Goal: Information Seeking & Learning: Learn about a topic

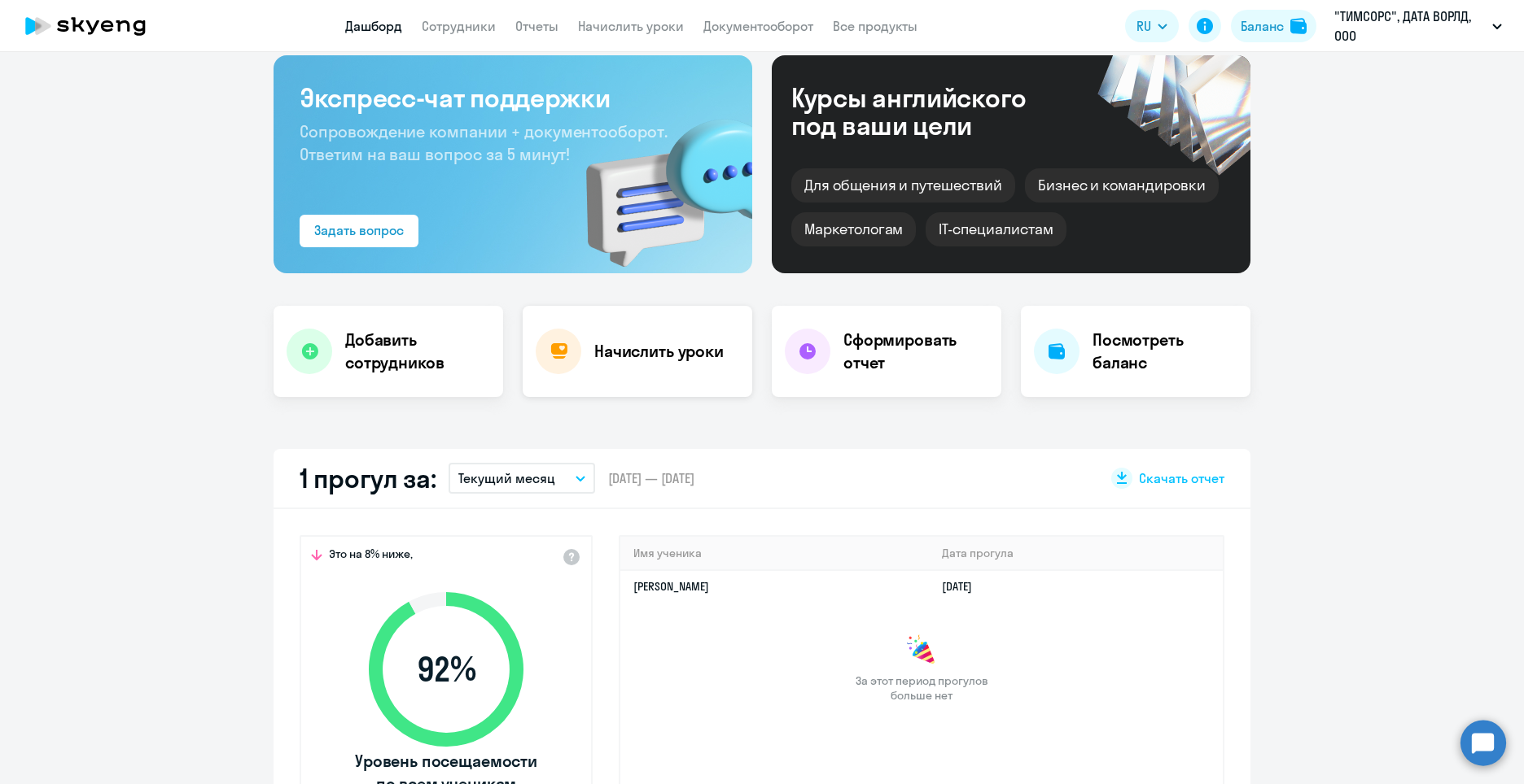
click at [643, 345] on h4 "Начислить уроки" at bounding box center [659, 351] width 130 height 23
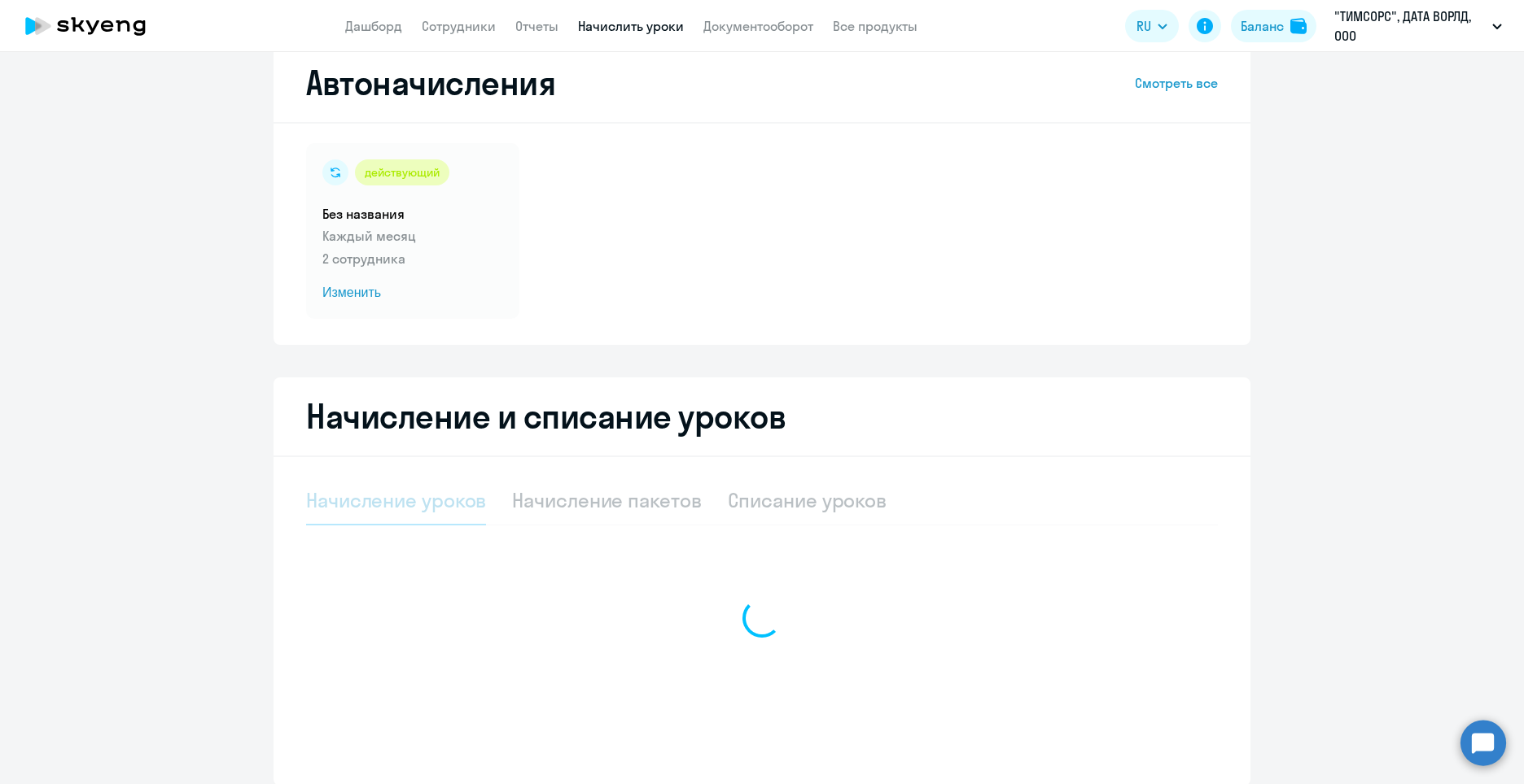
select select "10"
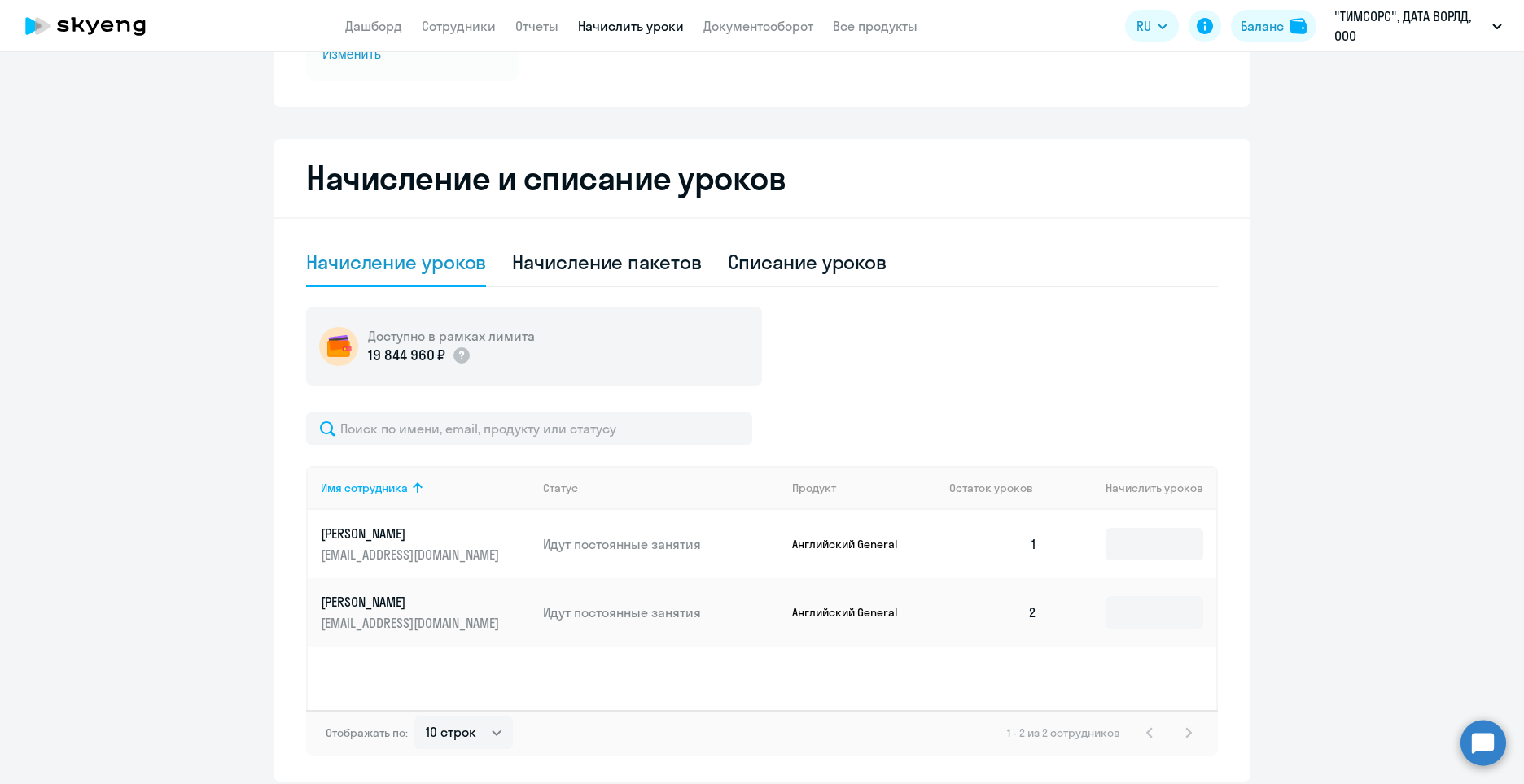
scroll to position [276, 0]
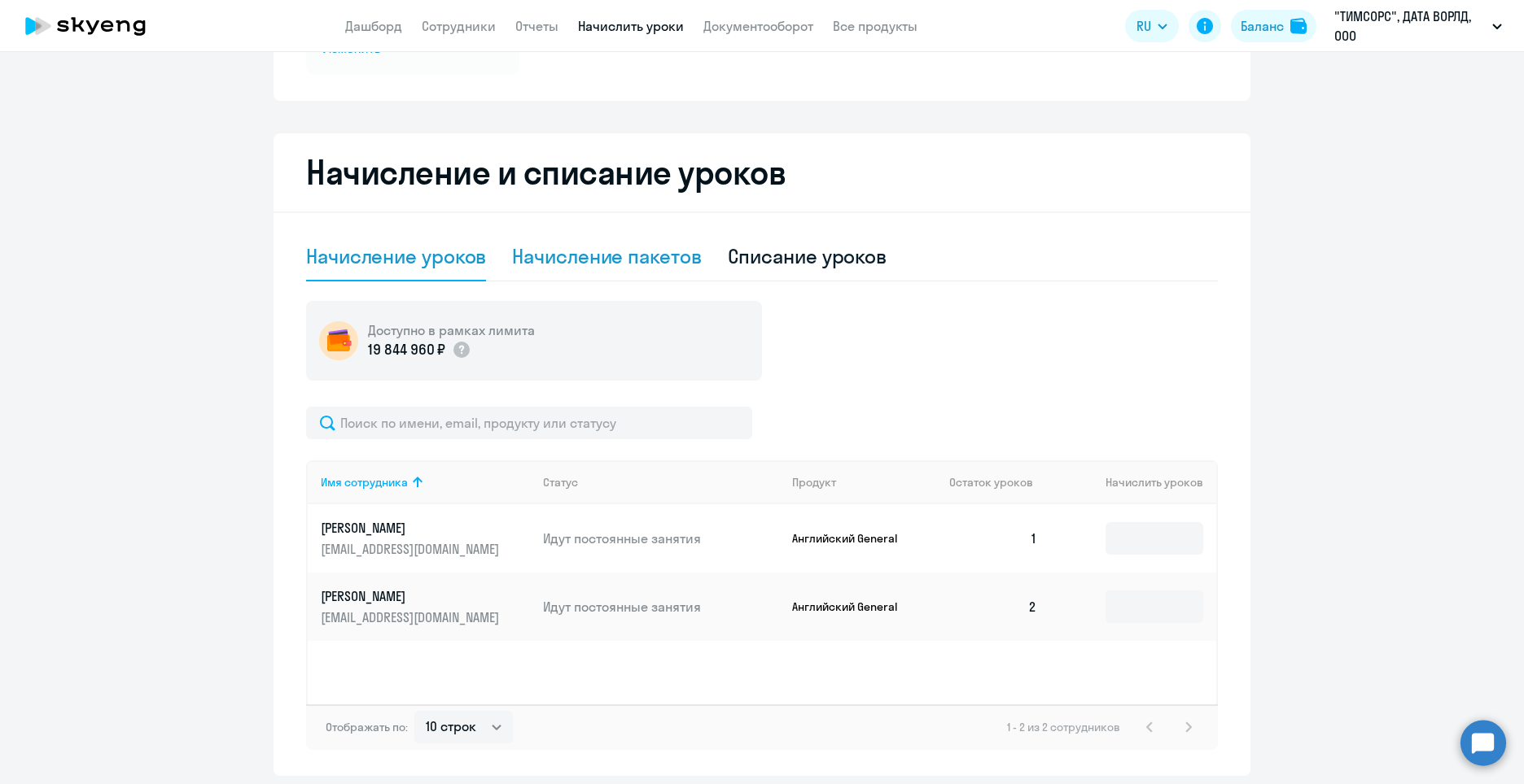
click at [642, 270] on div "Начисление пакетов" at bounding box center [606, 257] width 189 height 49
select select "10"
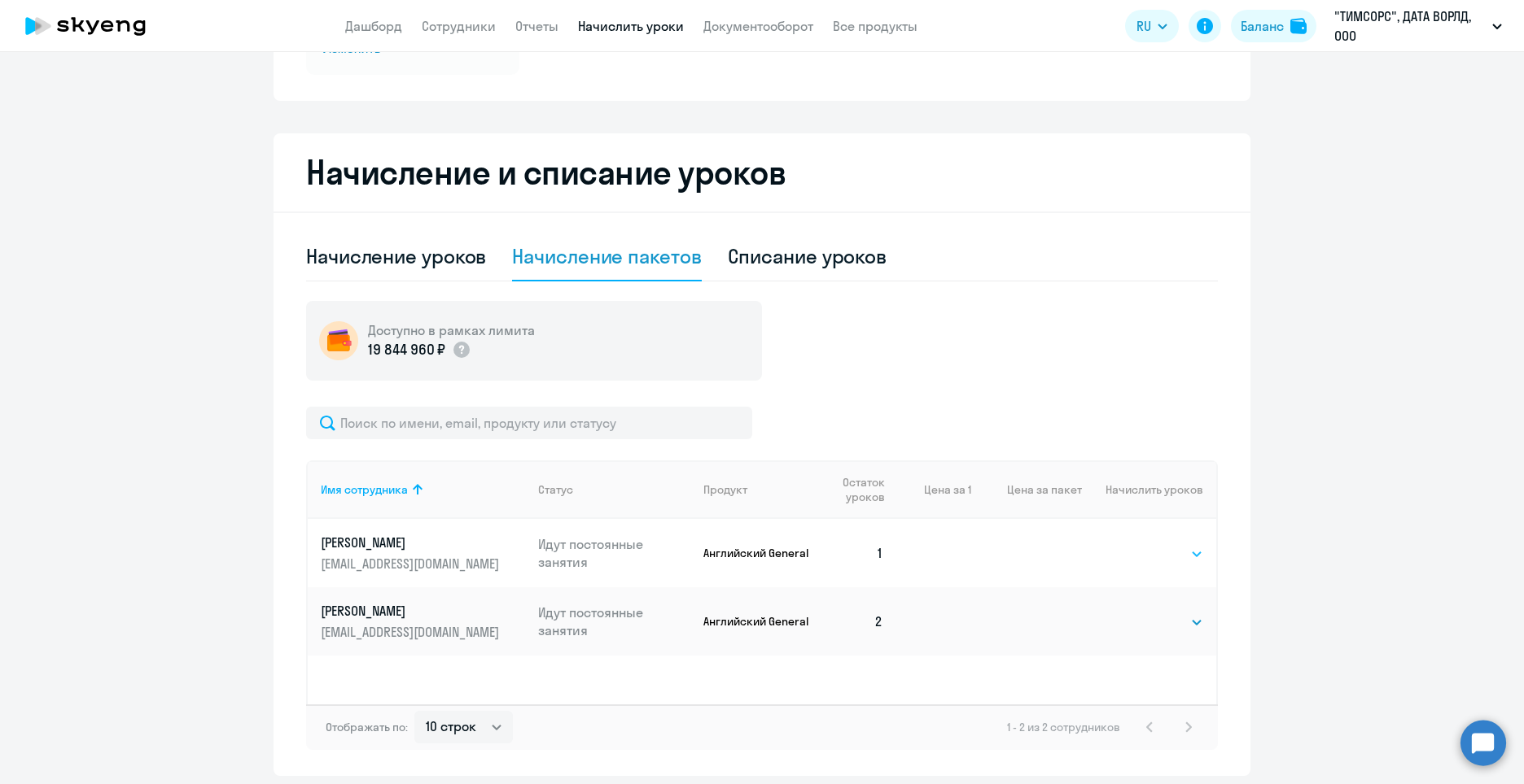
click at [1190, 558] on select "Выбрать 4 8 16 32 64" at bounding box center [1170, 554] width 67 height 20
click at [1278, 549] on ng-component "Автоначисления Смотреть все действующий Без названия Каждый месяц 2 сотрудника …" at bounding box center [762, 287] width 1524 height 977
click at [851, 260] on div "Списание уроков" at bounding box center [807, 256] width 160 height 26
select select "10"
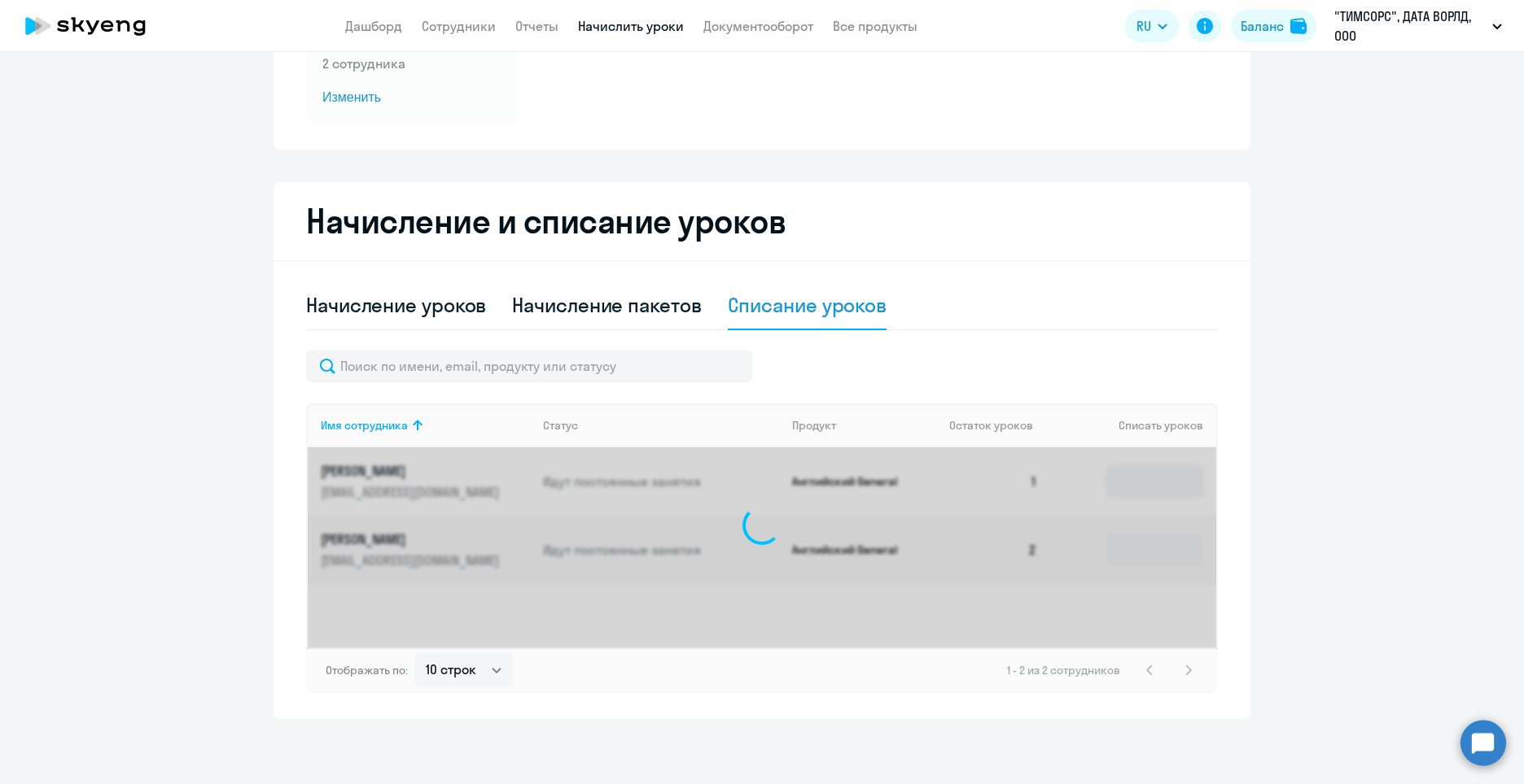
scroll to position [228, 0]
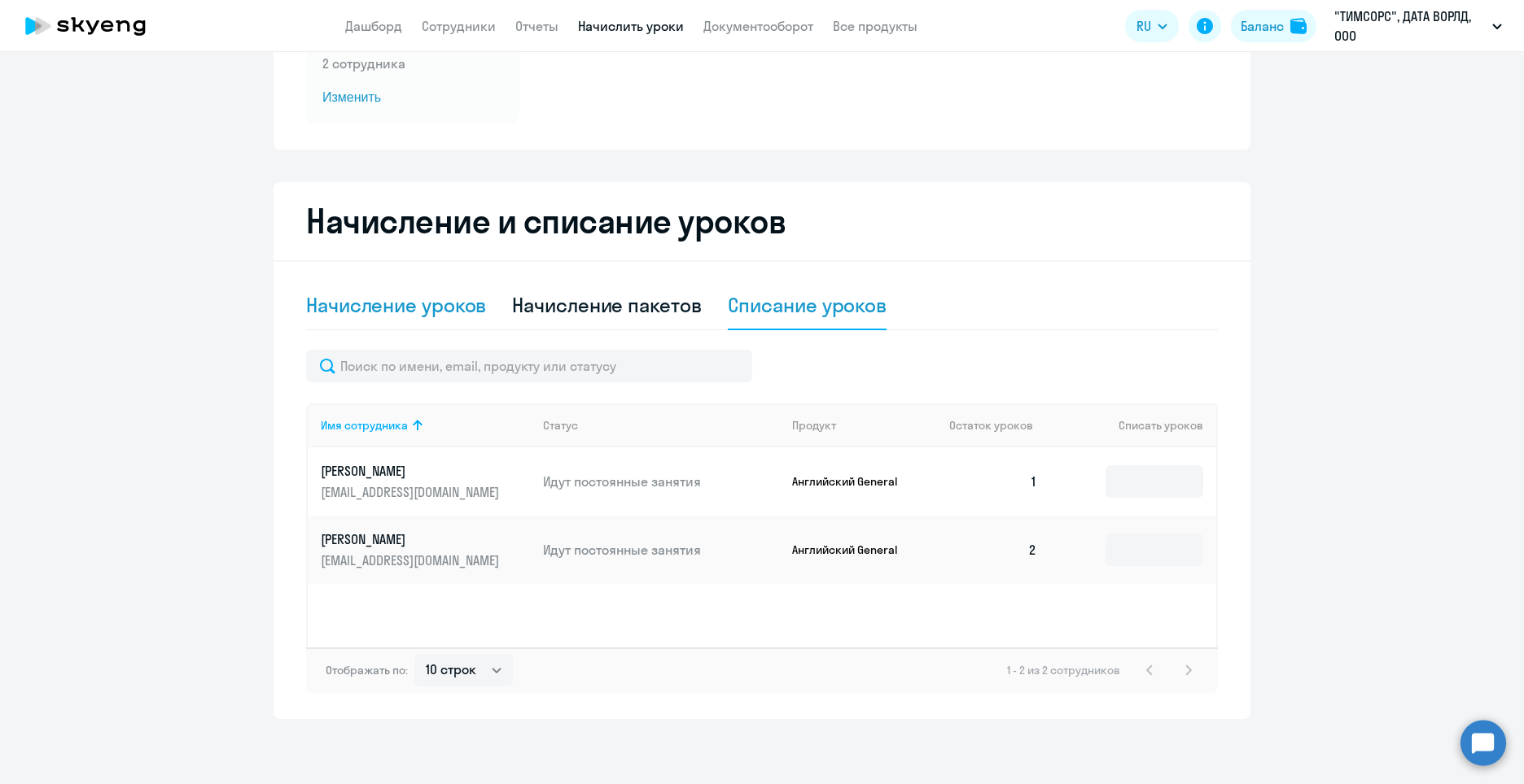
click at [408, 317] on div "Начисление уроков" at bounding box center [396, 305] width 180 height 26
select select "10"
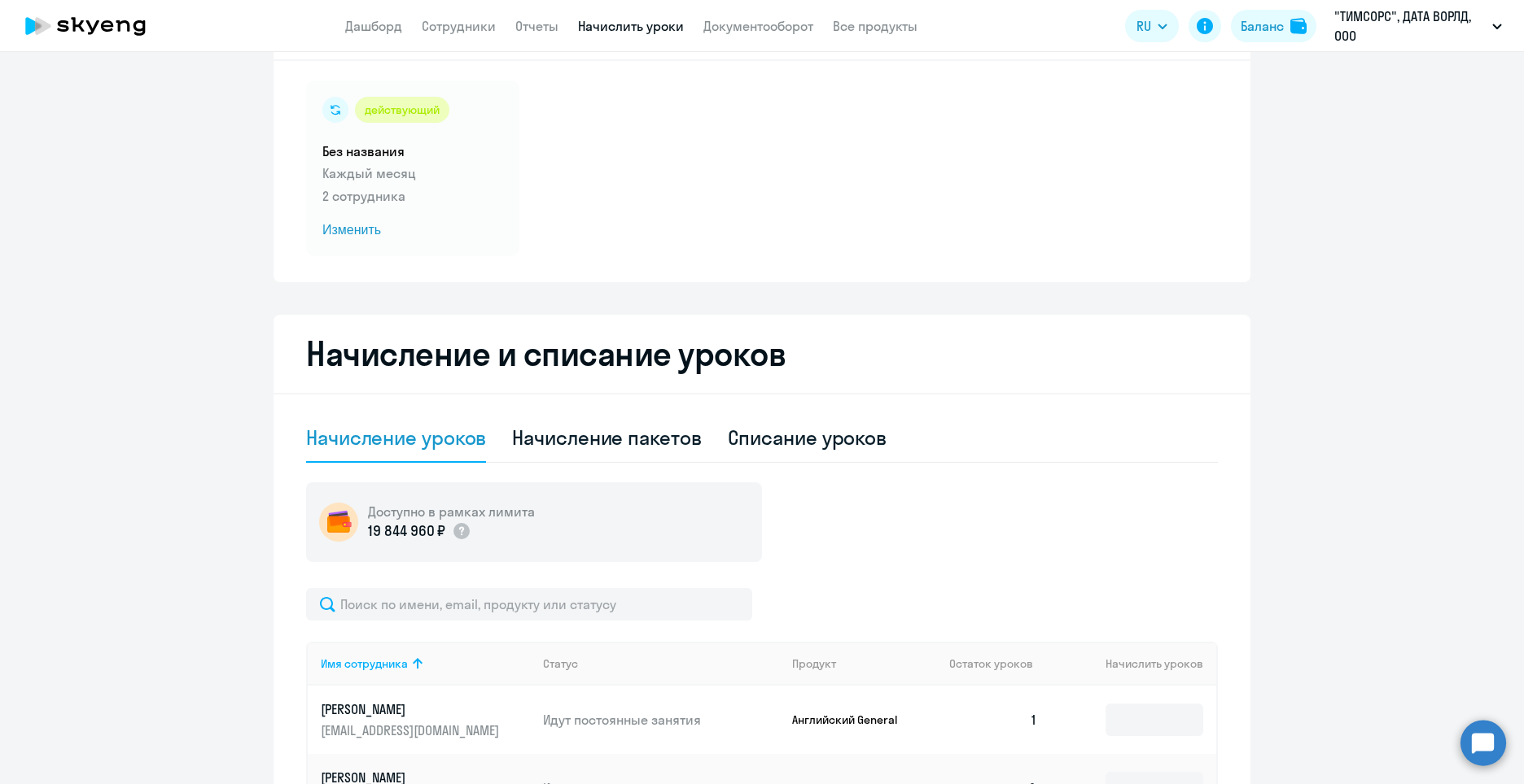
scroll to position [9, 0]
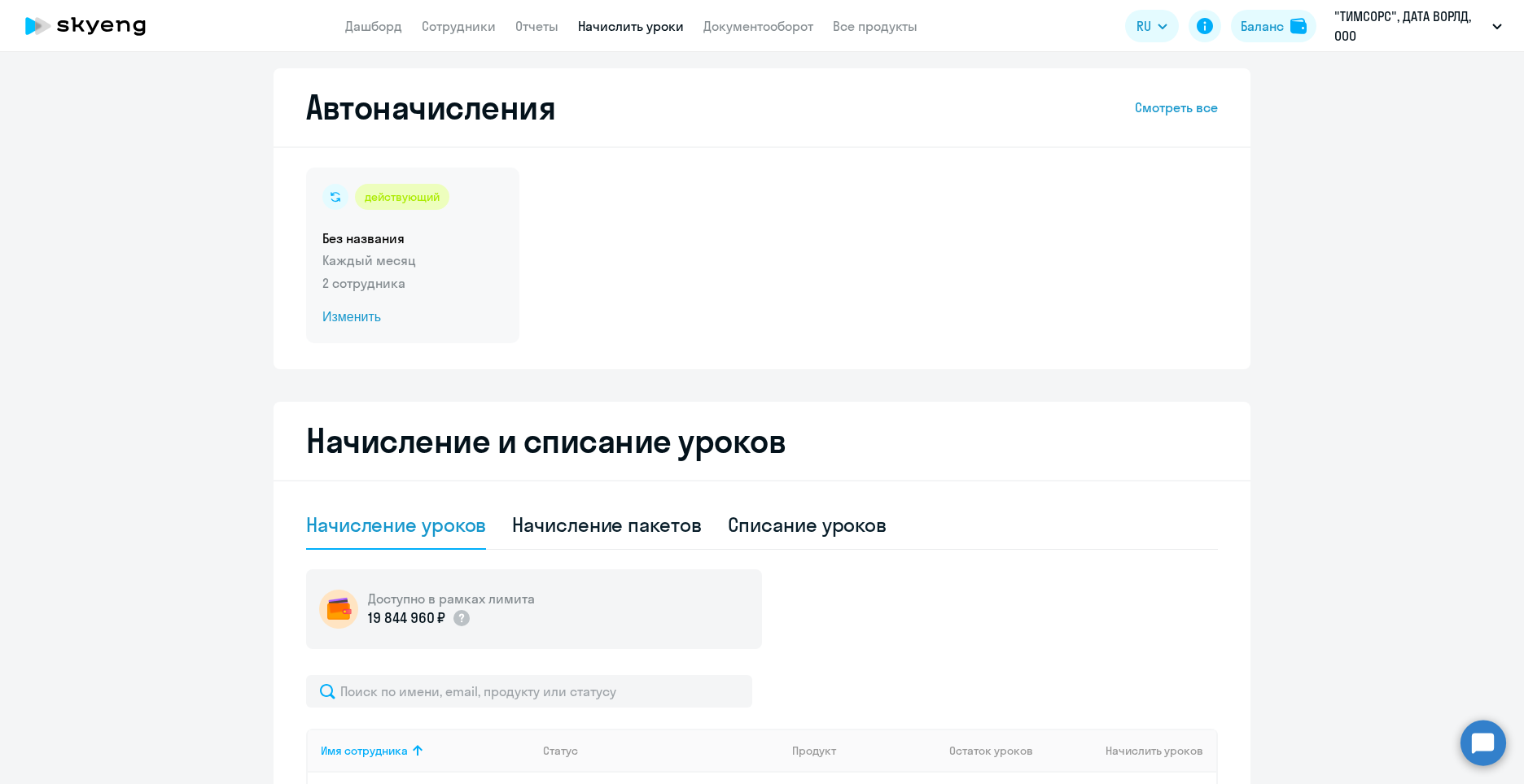
click at [354, 276] on p "2 сотрудника" at bounding box center [413, 282] width 181 height 20
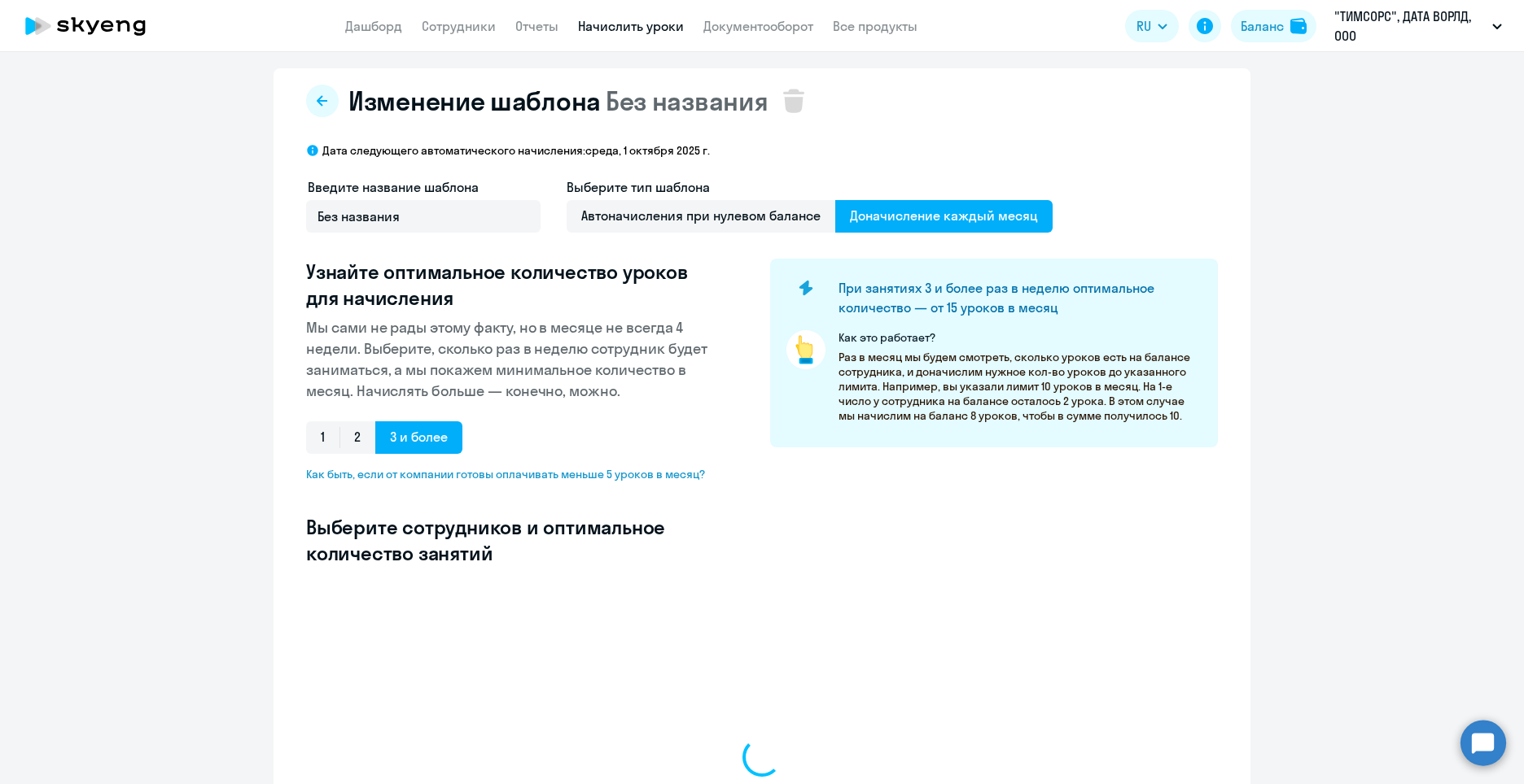
select select "10"
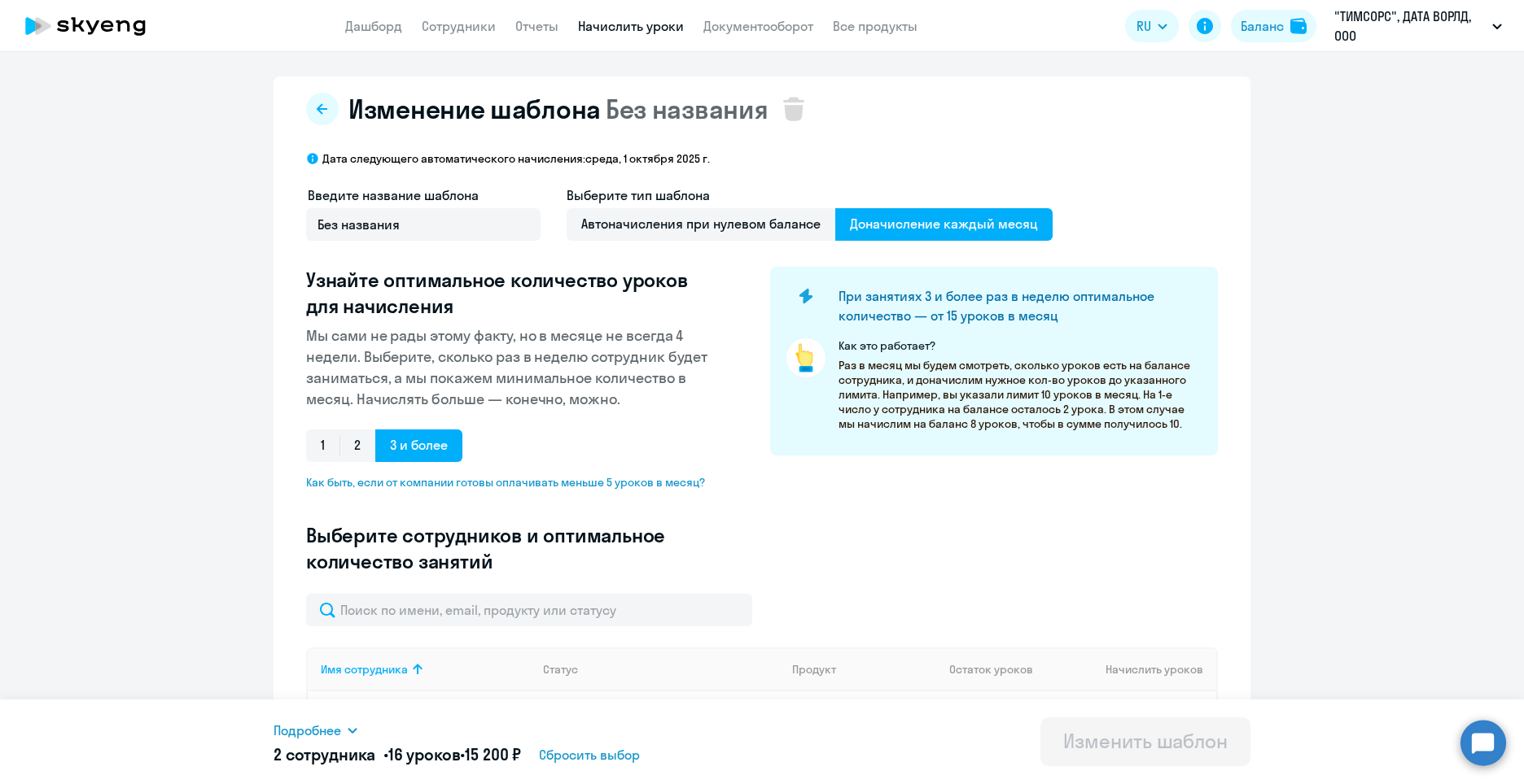
click at [330, 22] on app-header "Дашборд Сотрудники Отчеты Начислить уроки Документооборот Все продукты Дашборд …" at bounding box center [762, 26] width 1524 height 52
click at [481, 28] on link "Сотрудники" at bounding box center [458, 26] width 74 height 16
select select "30"
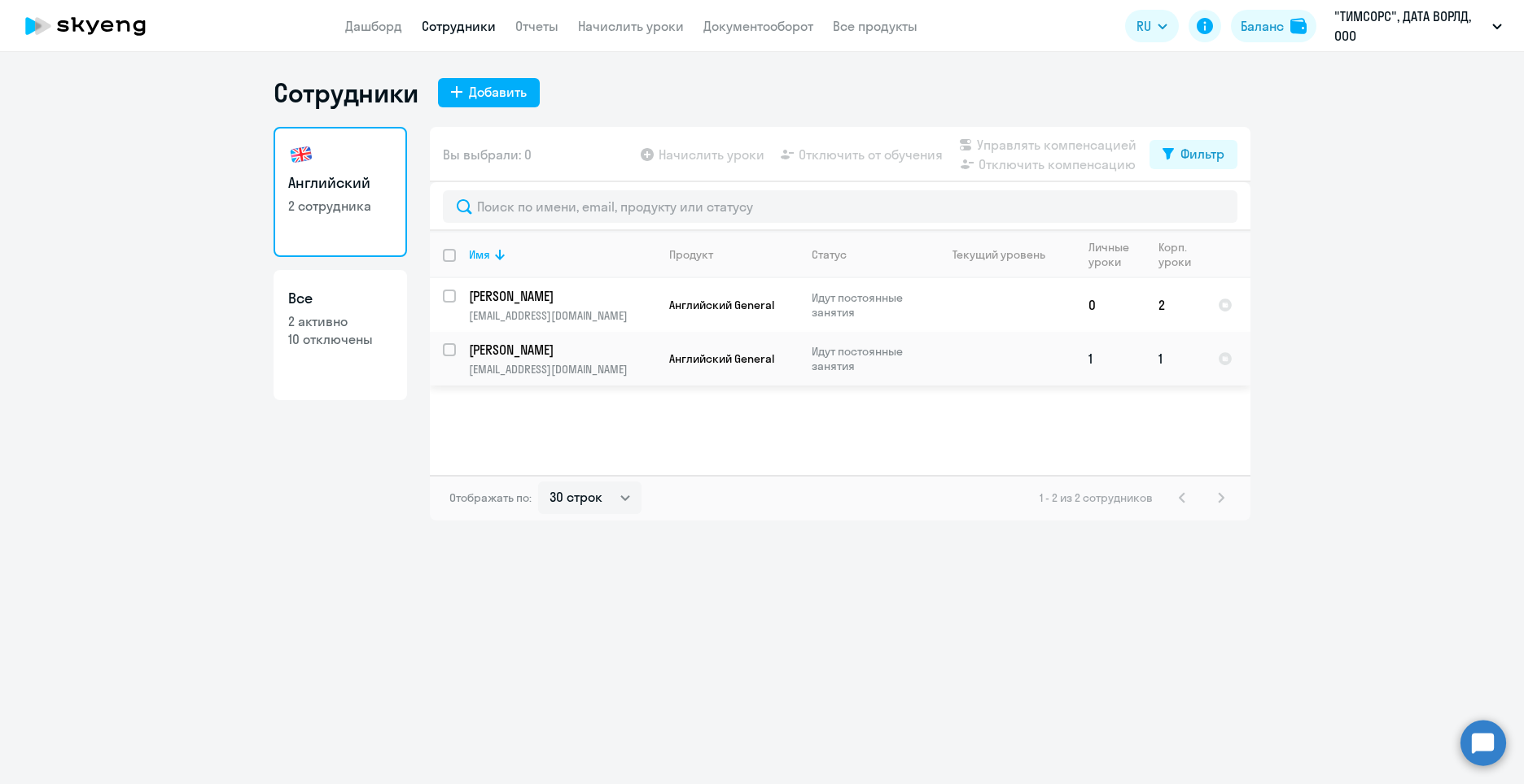
click at [695, 369] on td "Английский General" at bounding box center [727, 358] width 143 height 54
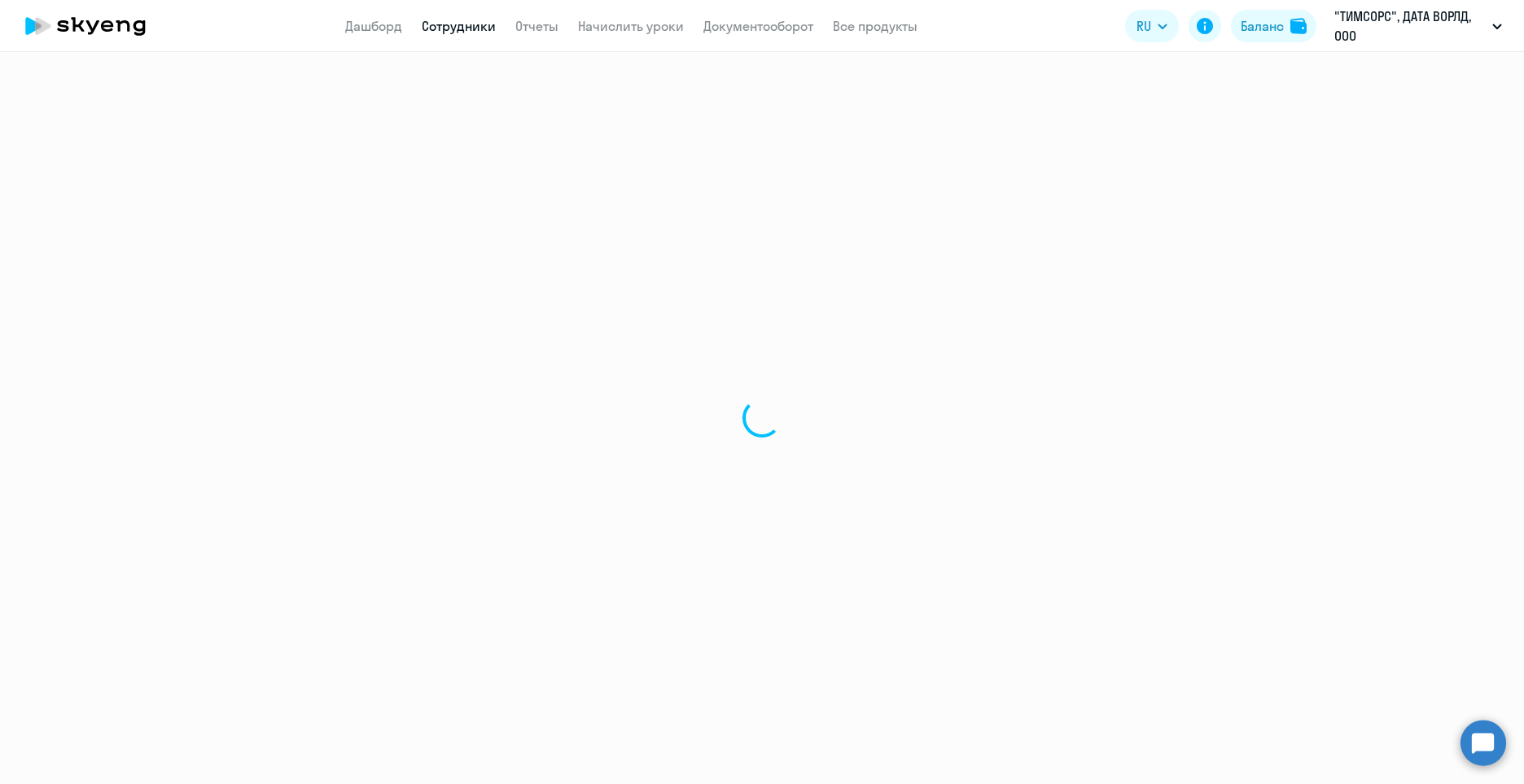
select select "english"
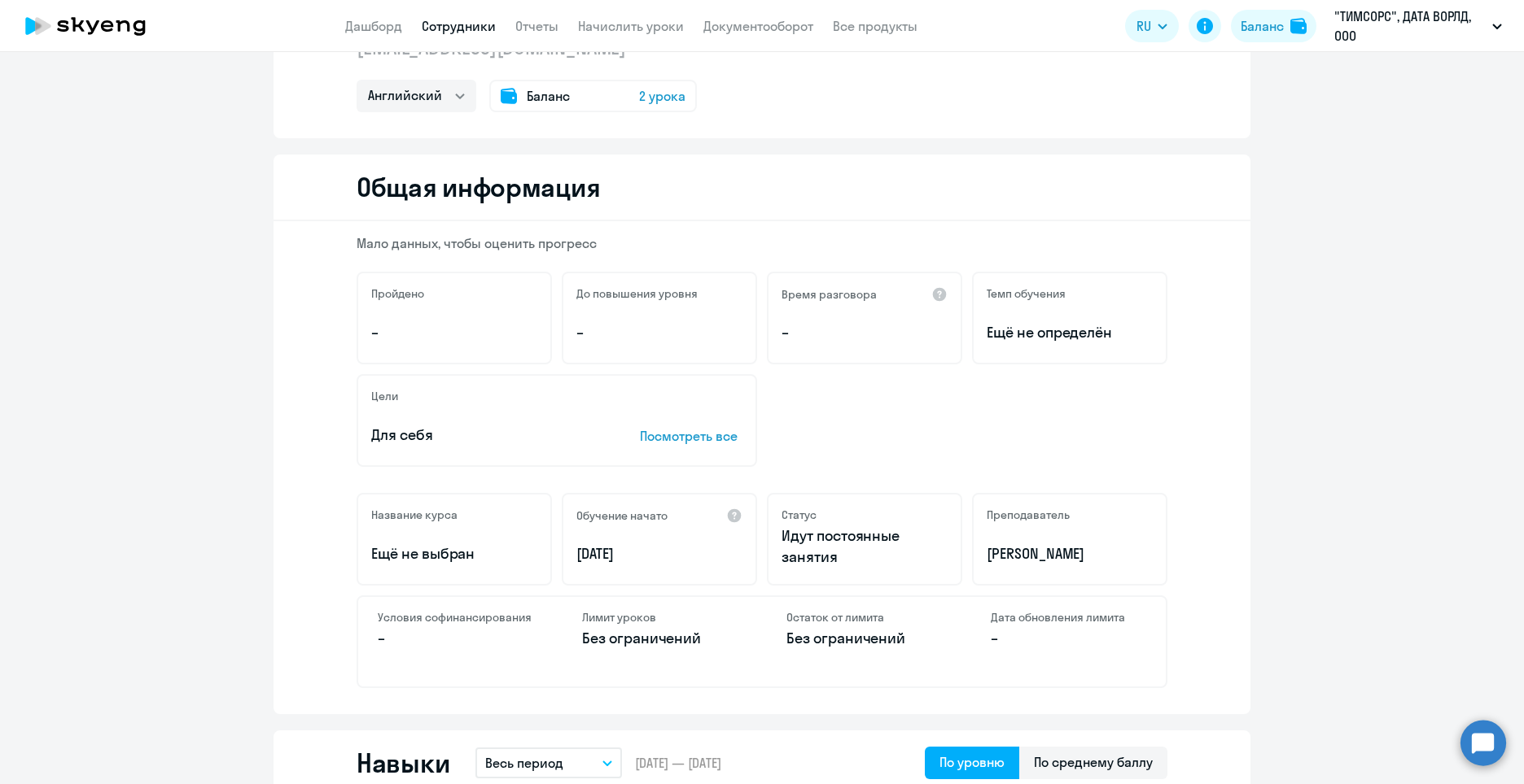
scroll to position [163, 0]
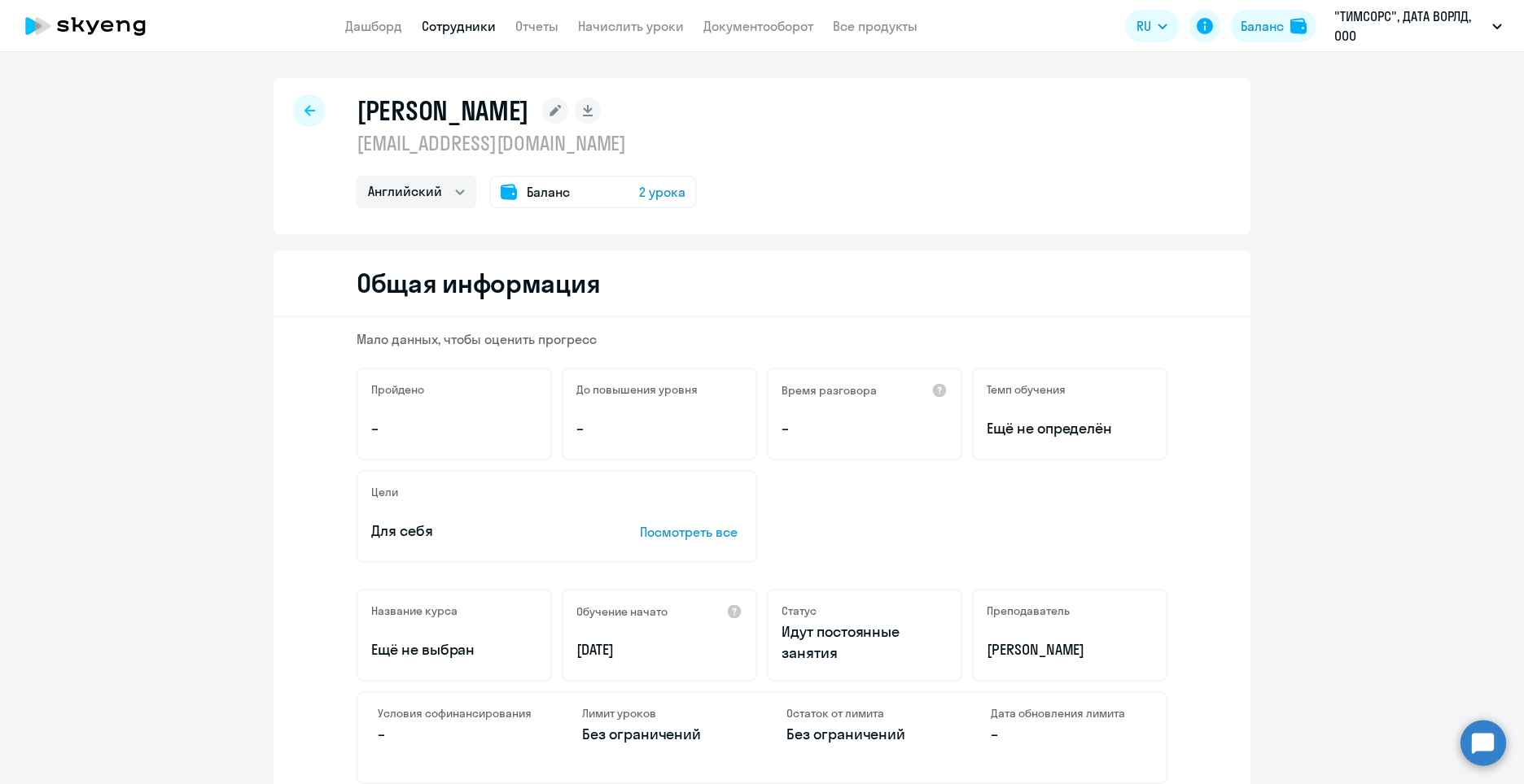
select select "30"
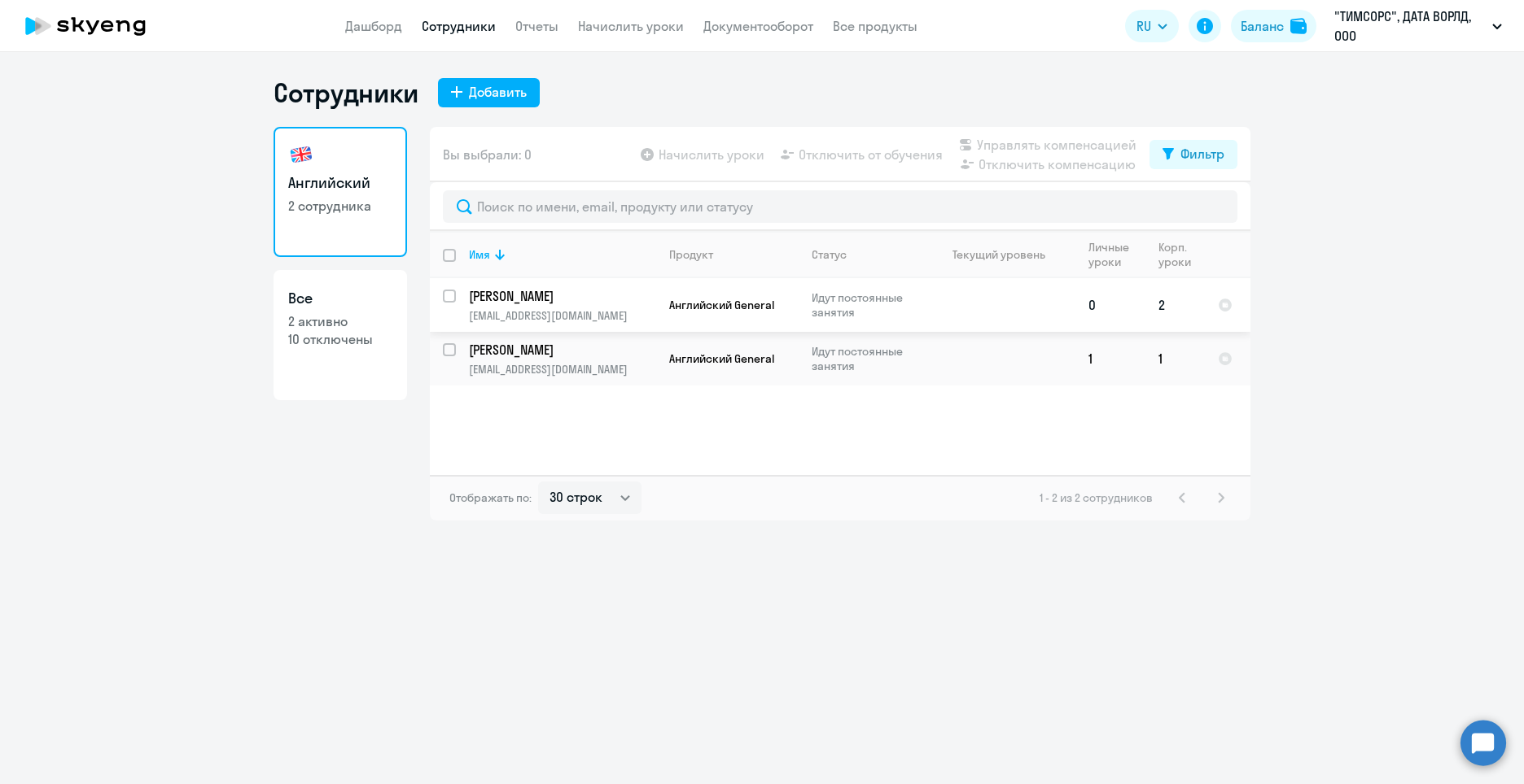
click at [734, 293] on td "Английский General" at bounding box center [727, 305] width 143 height 54
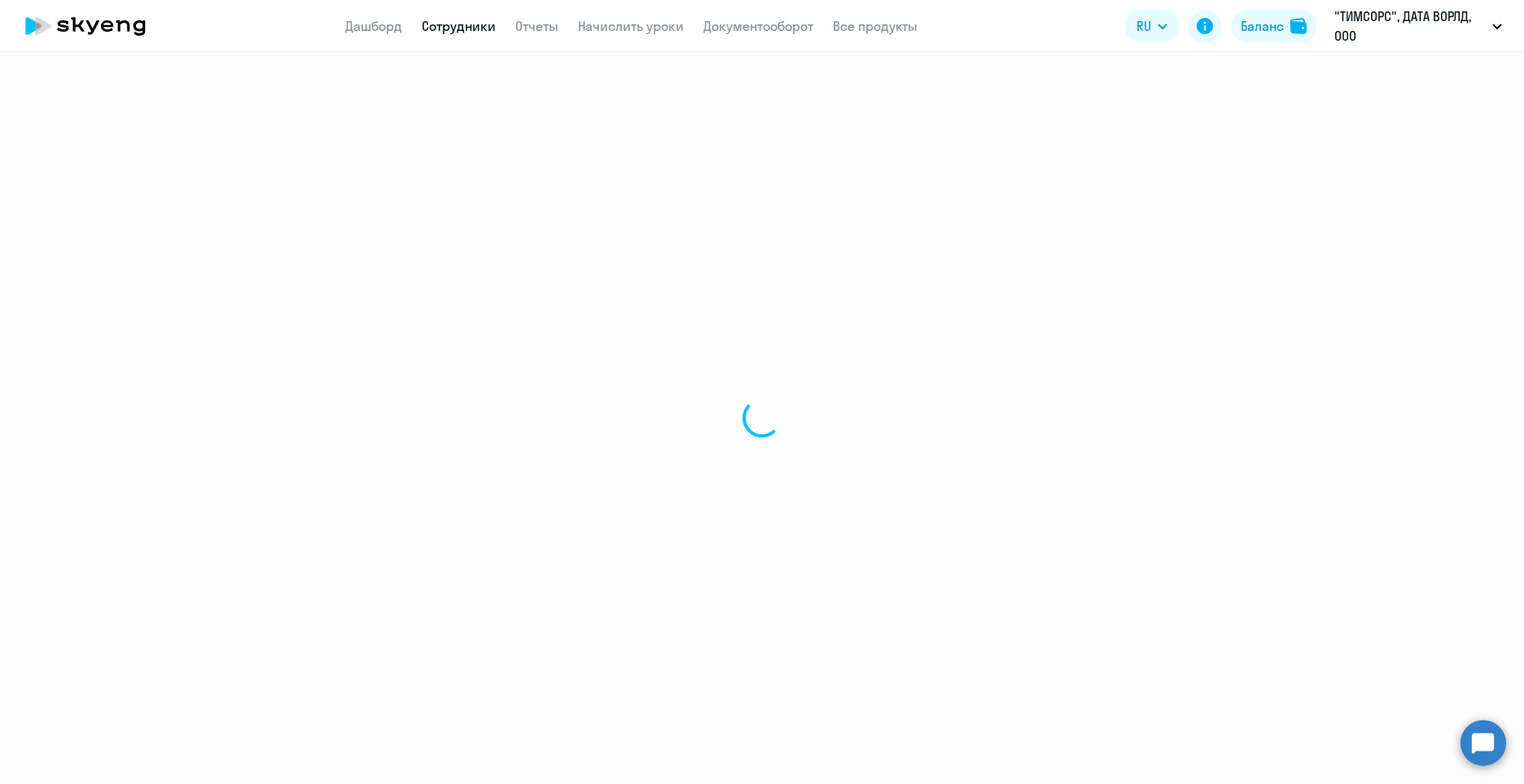
select select "english"
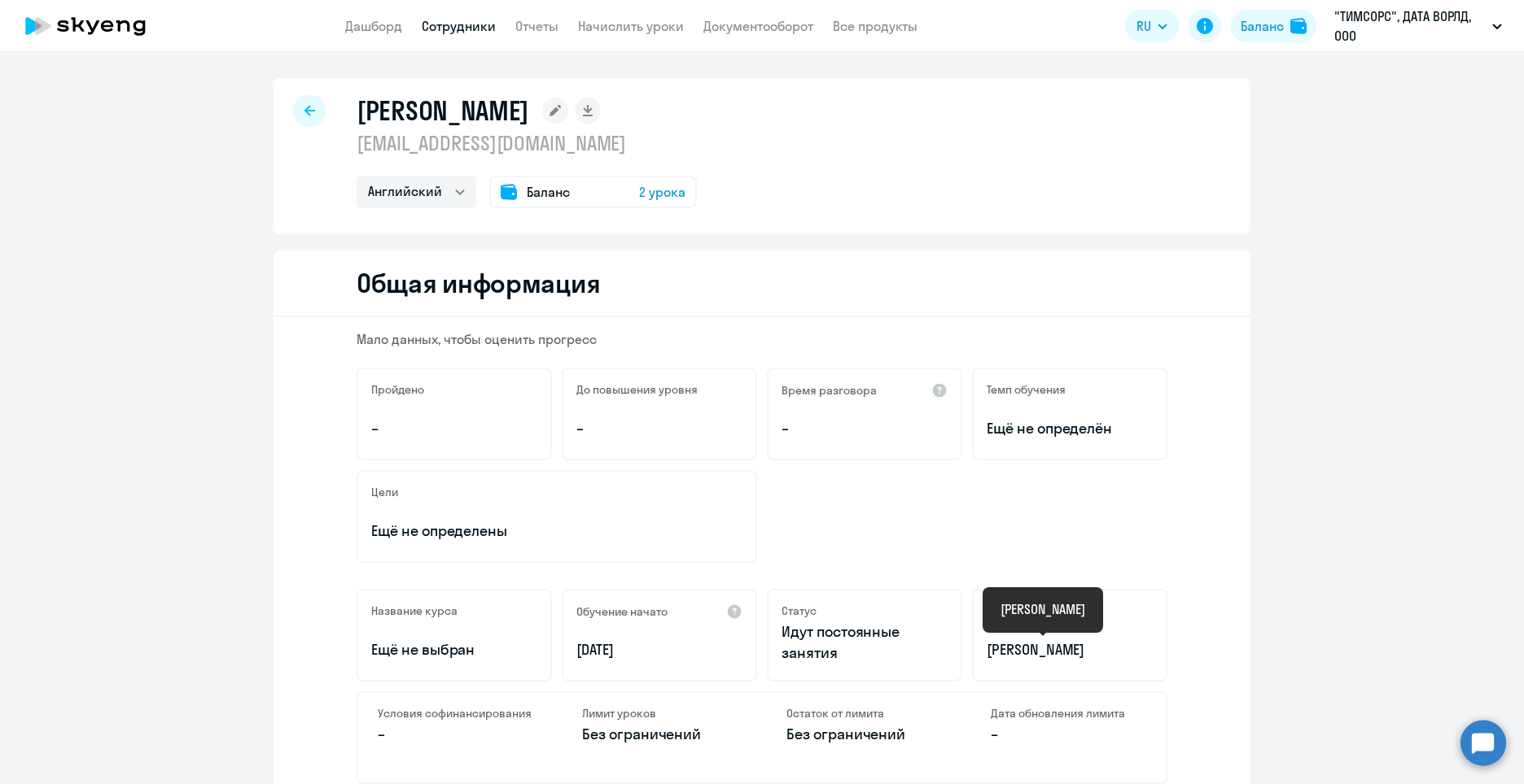
click at [1049, 659] on p "[PERSON_NAME]" at bounding box center [1069, 650] width 166 height 21
click at [1073, 648] on p "[PERSON_NAME]" at bounding box center [1069, 650] width 166 height 21
click at [1360, 38] on p ""ТИМСОРС", ДАТА ВОРЛД, ООО" at bounding box center [1409, 26] width 151 height 39
click at [1500, 24] on icon "button" at bounding box center [1496, 26] width 9 height 6
click at [1285, 31] on button "Баланс" at bounding box center [1273, 26] width 85 height 32
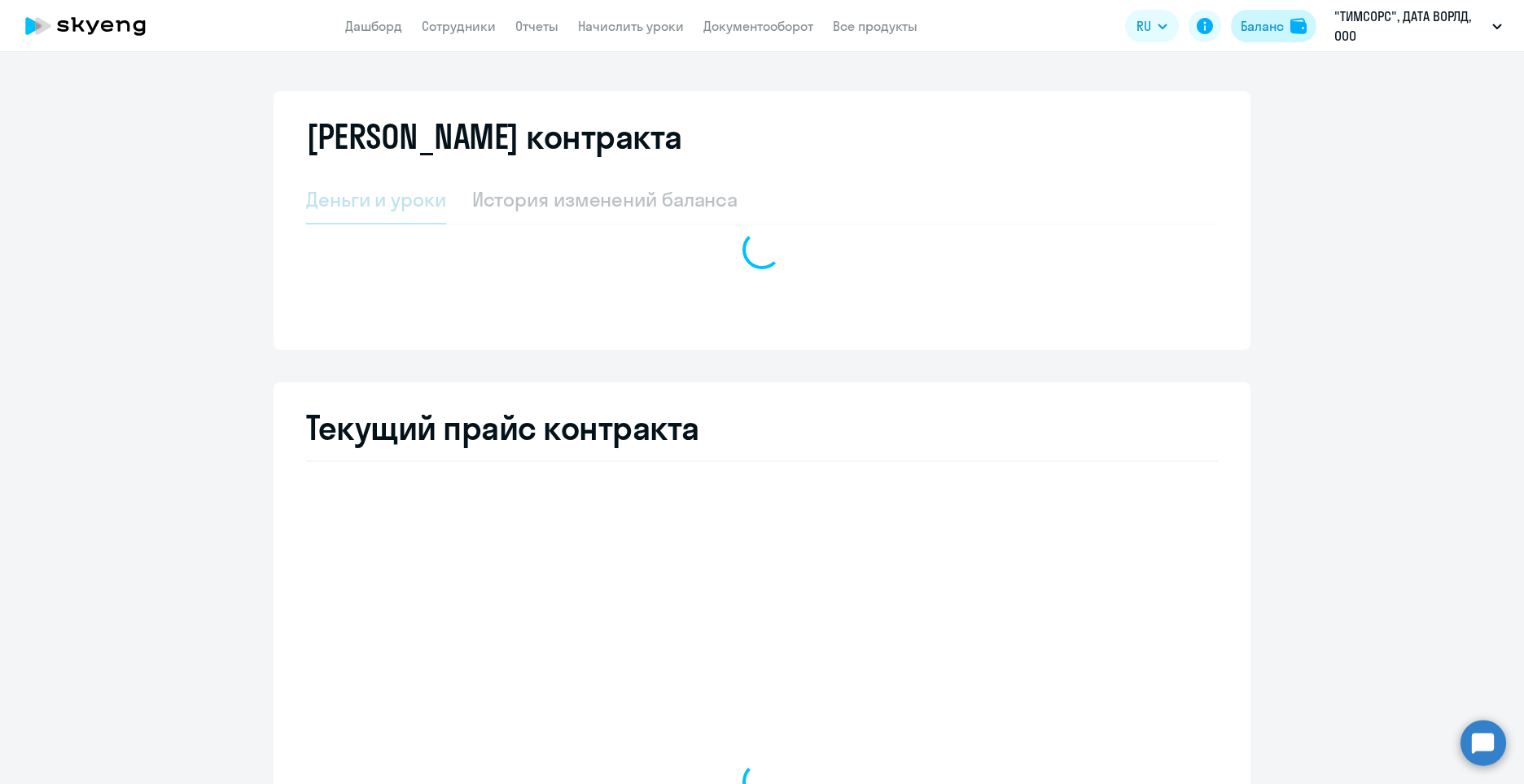
select select "english_adult_not_native_speaker"
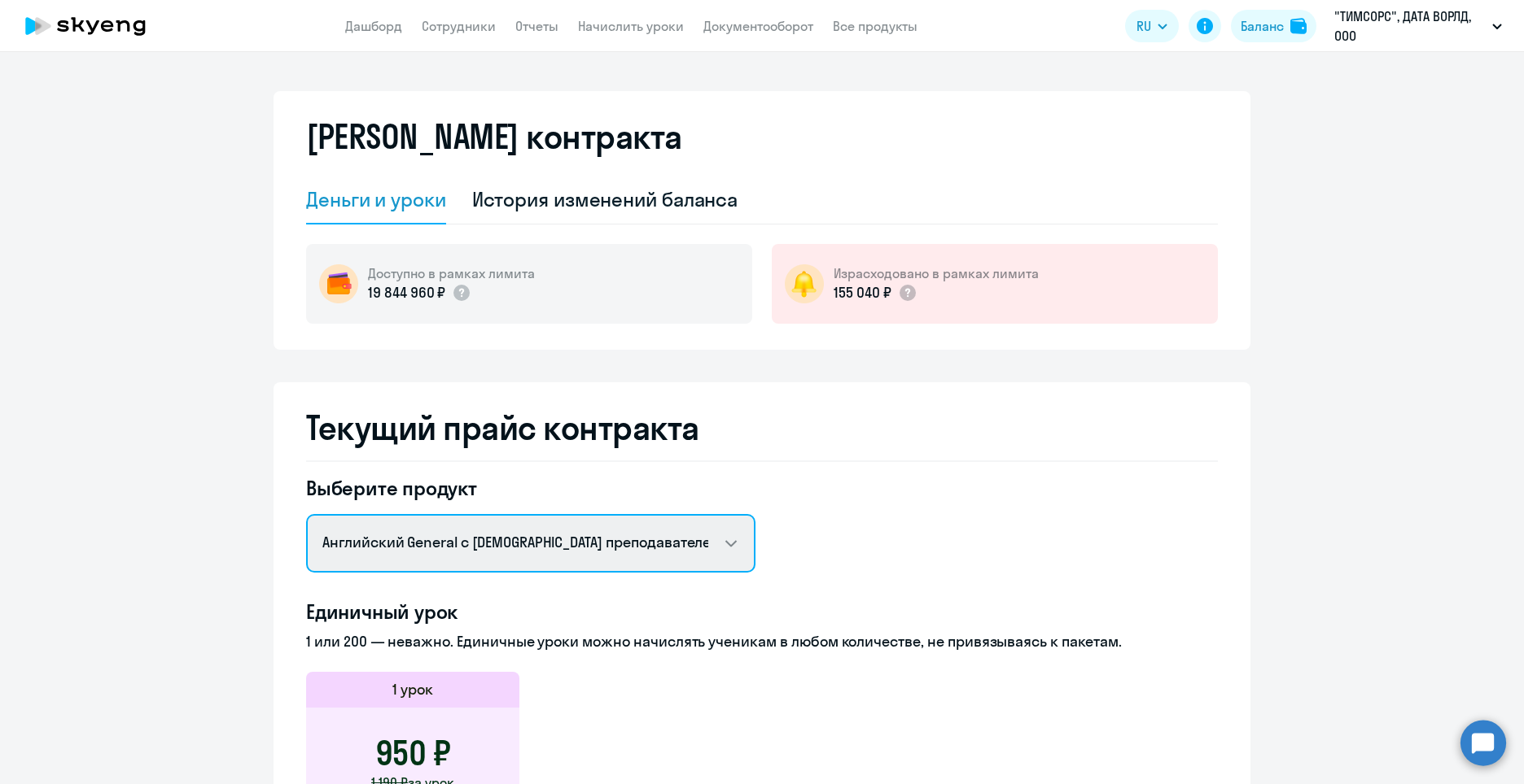
click at [718, 536] on select "Английский General с русскоговорящим преподавателем Групповой [DEMOGRAPHIC_DATA…" at bounding box center [531, 543] width 450 height 59
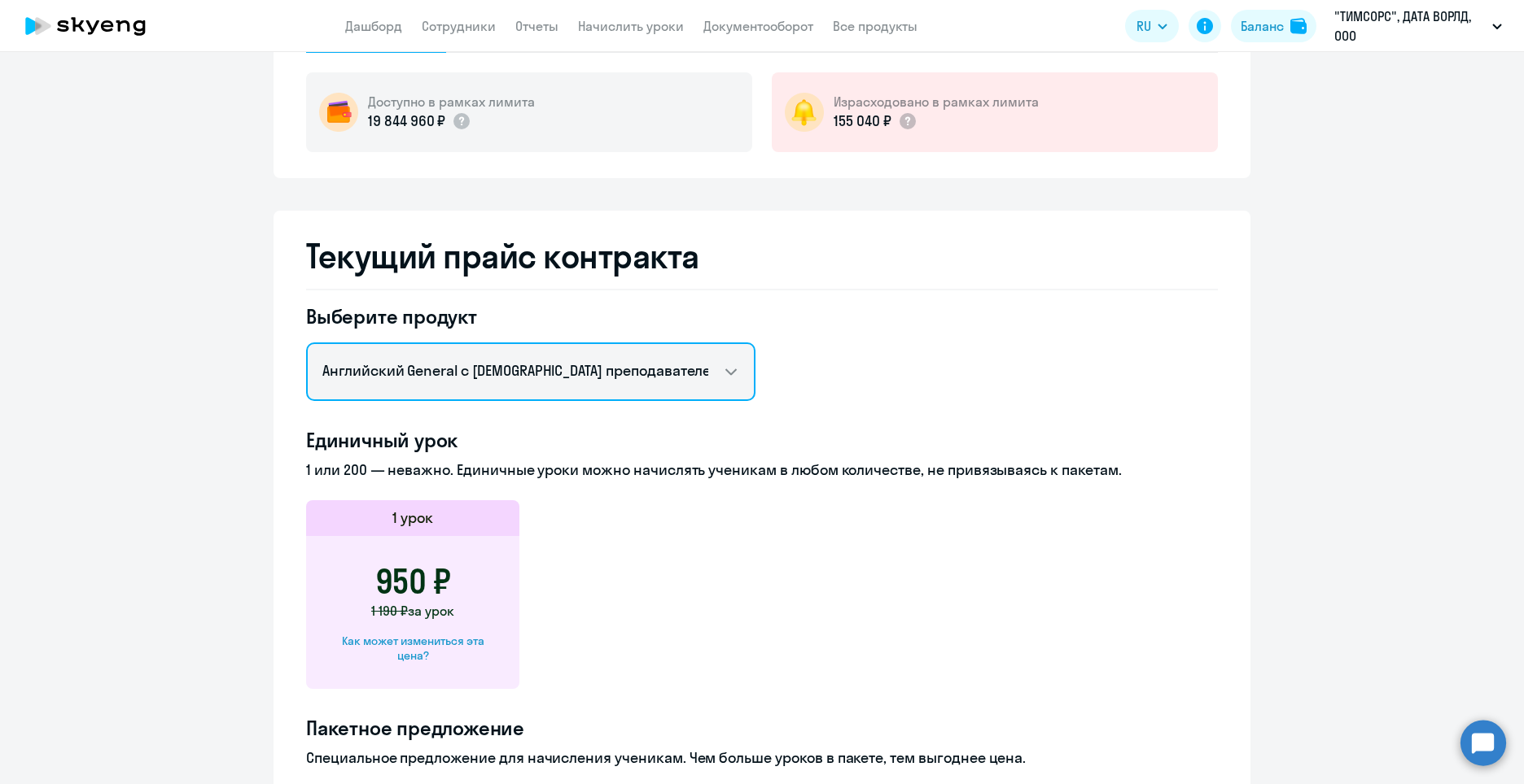
scroll to position [244, 0]
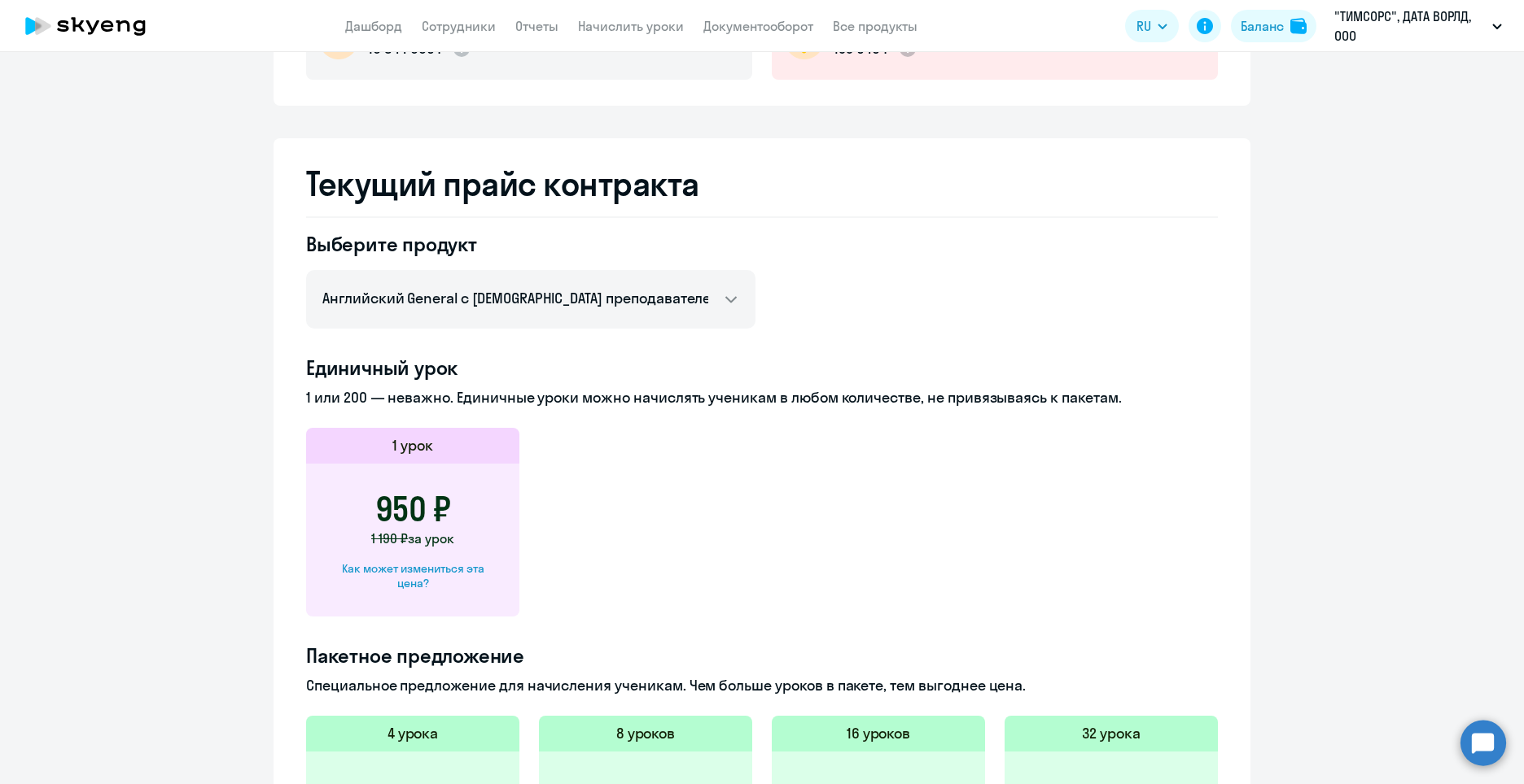
click at [834, 552] on app-price-card "1 урок 950 ₽ 1 190 ₽ за урок Как может измениться эта цена?" at bounding box center [762, 522] width 911 height 189
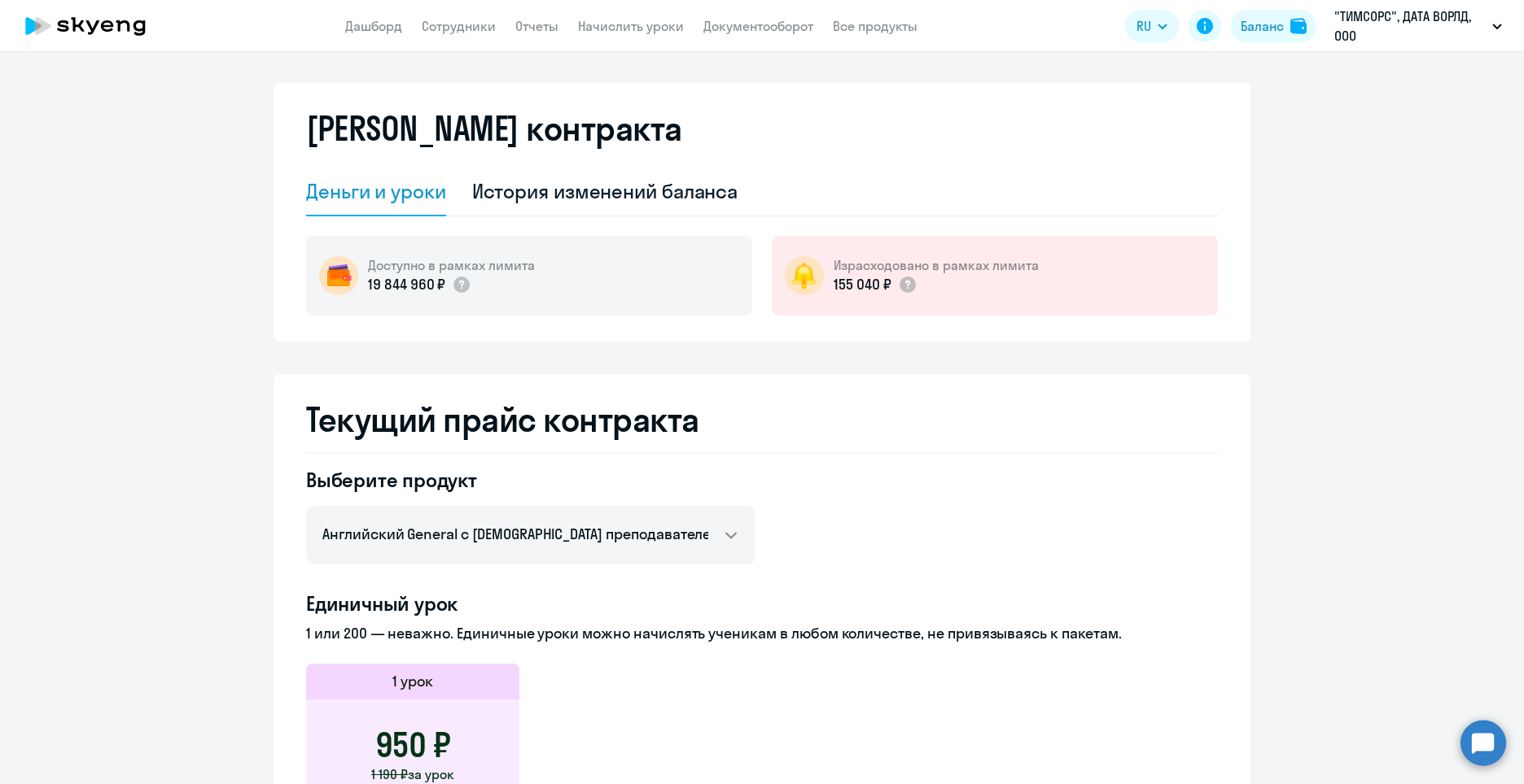
scroll to position [0, 0]
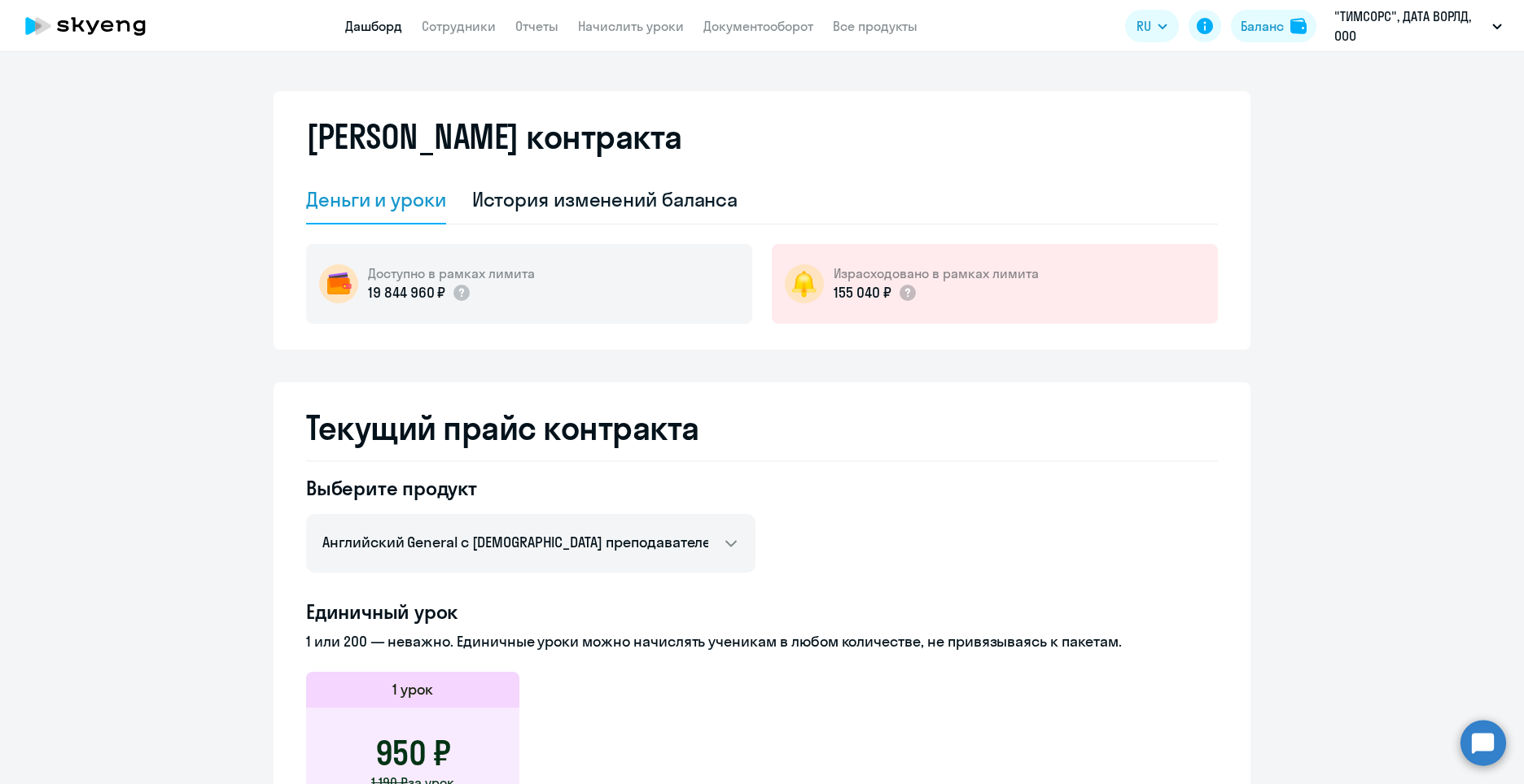
click at [371, 30] on link "Дашборд" at bounding box center [373, 26] width 57 height 16
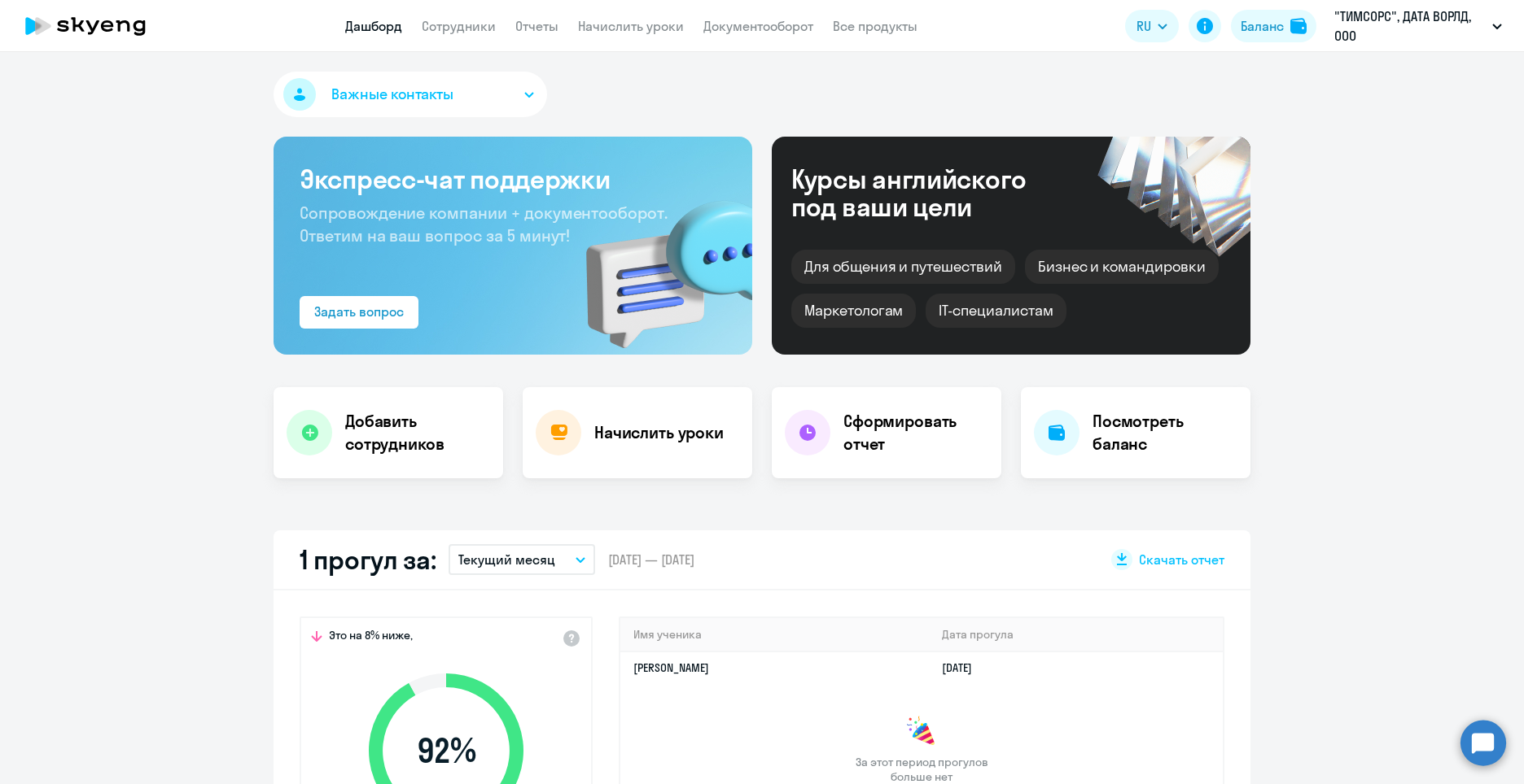
select select "30"
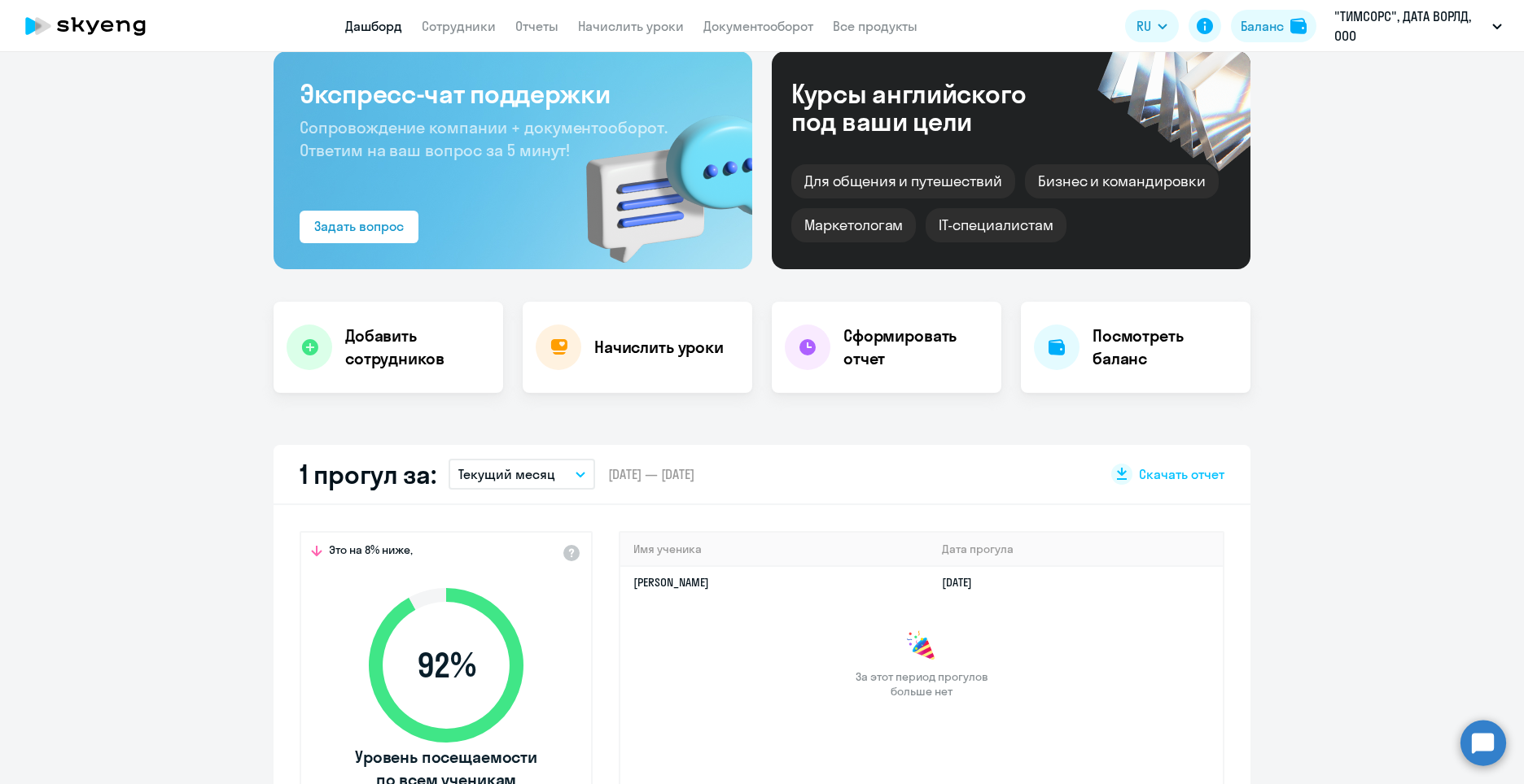
scroll to position [244, 0]
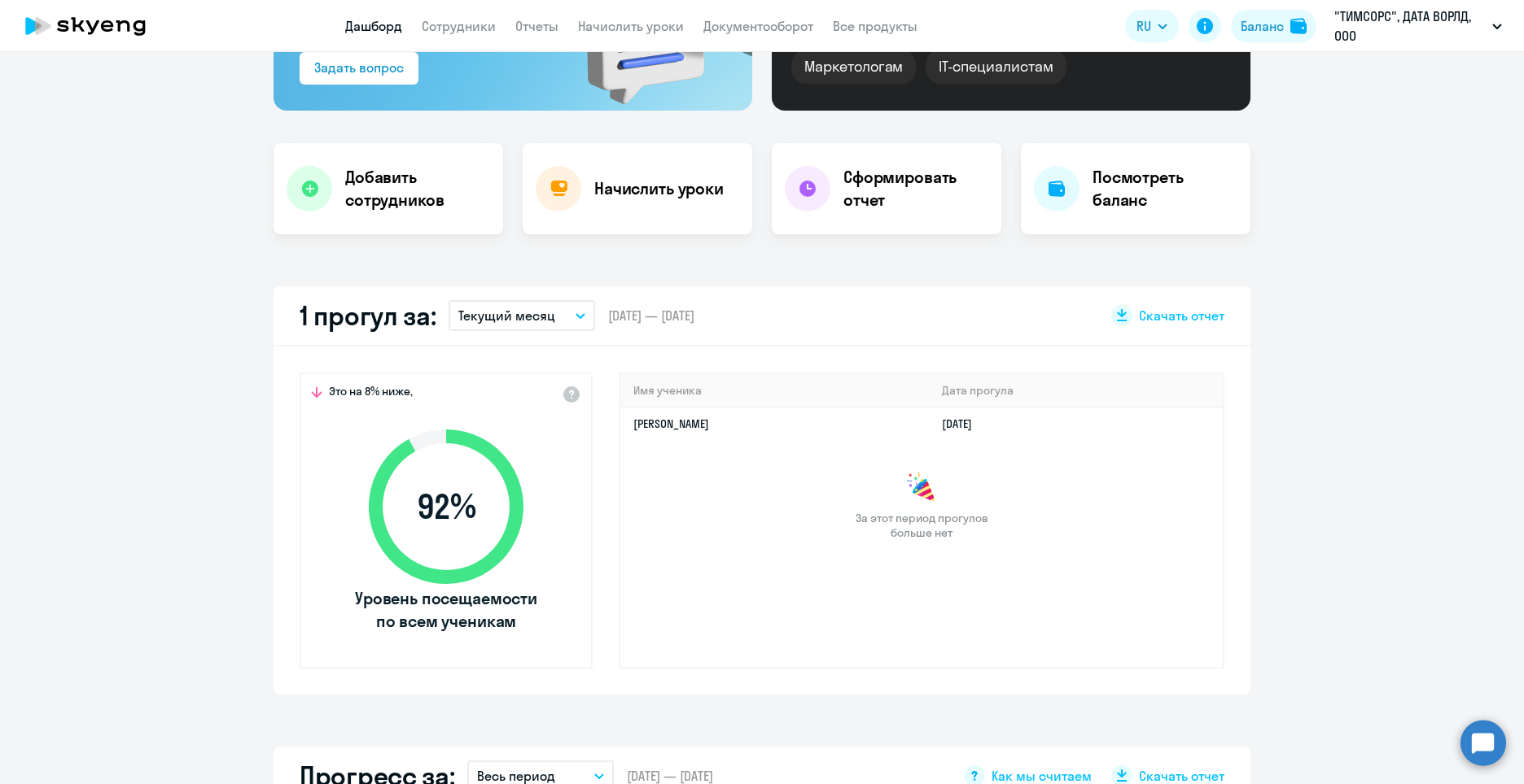
click at [486, 305] on button "Текущий месяц" at bounding box center [522, 316] width 147 height 31
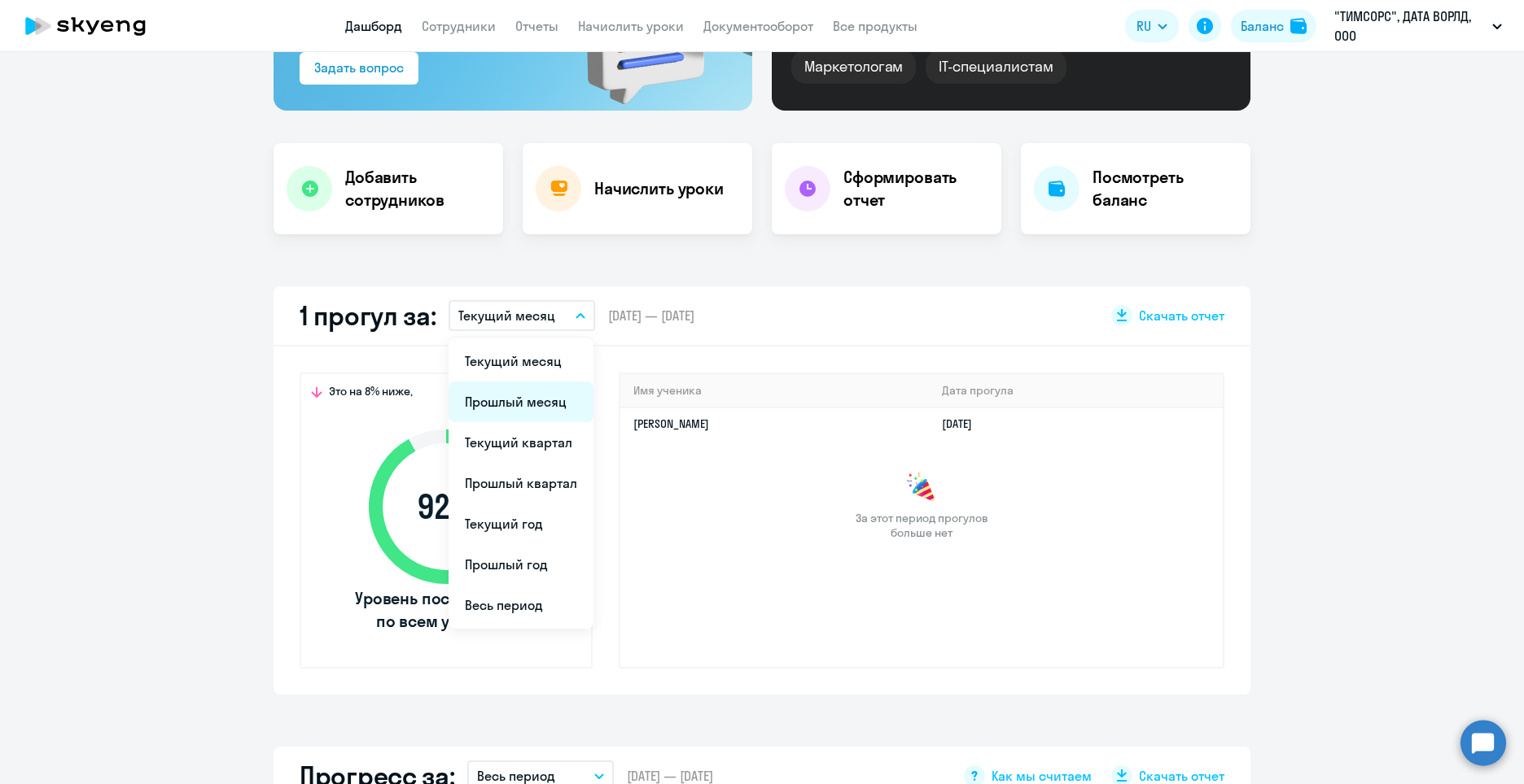
click at [497, 392] on li "Прошлый месяц" at bounding box center [521, 402] width 145 height 41
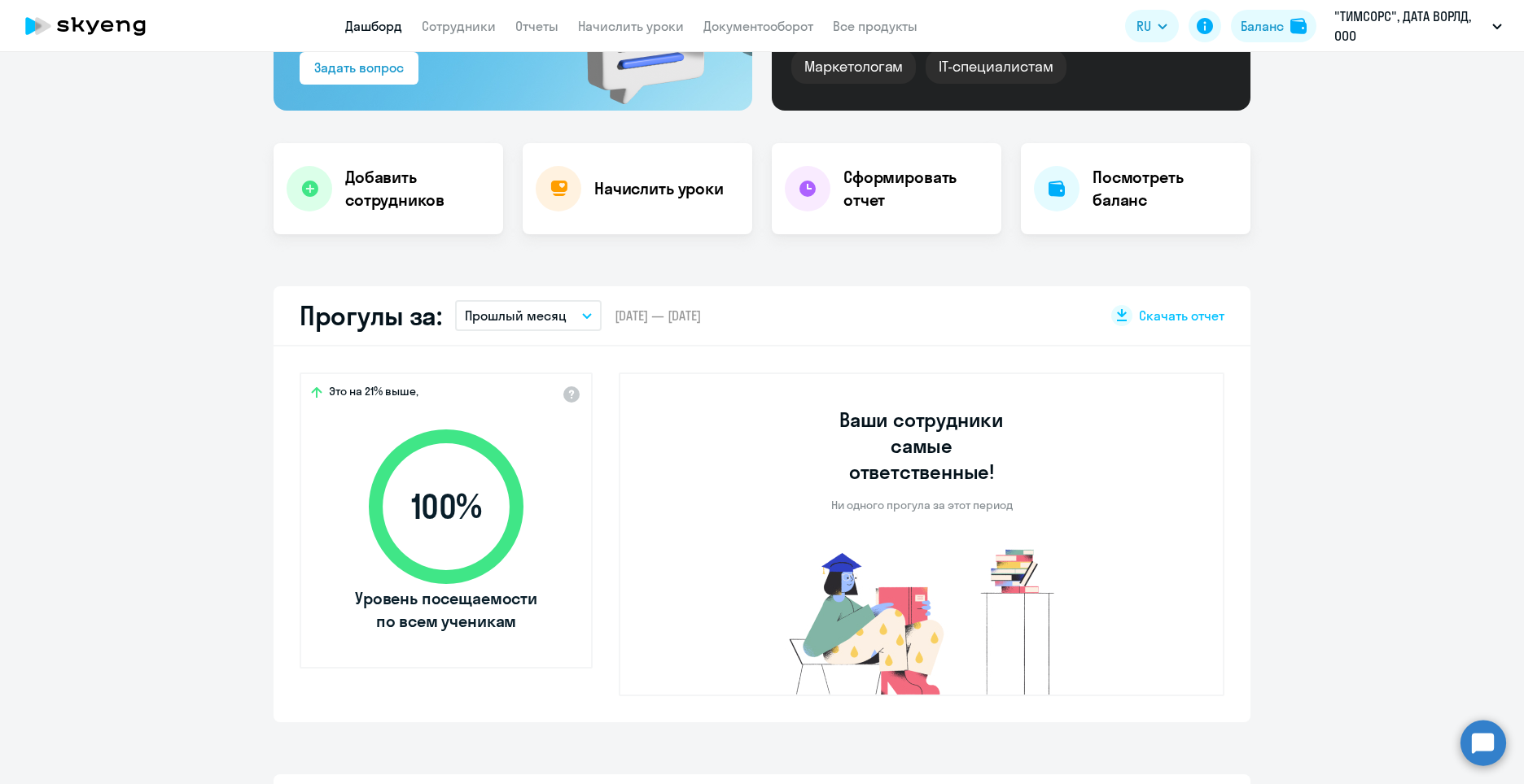
click at [551, 314] on p "Прошлый месяц" at bounding box center [515, 316] width 102 height 20
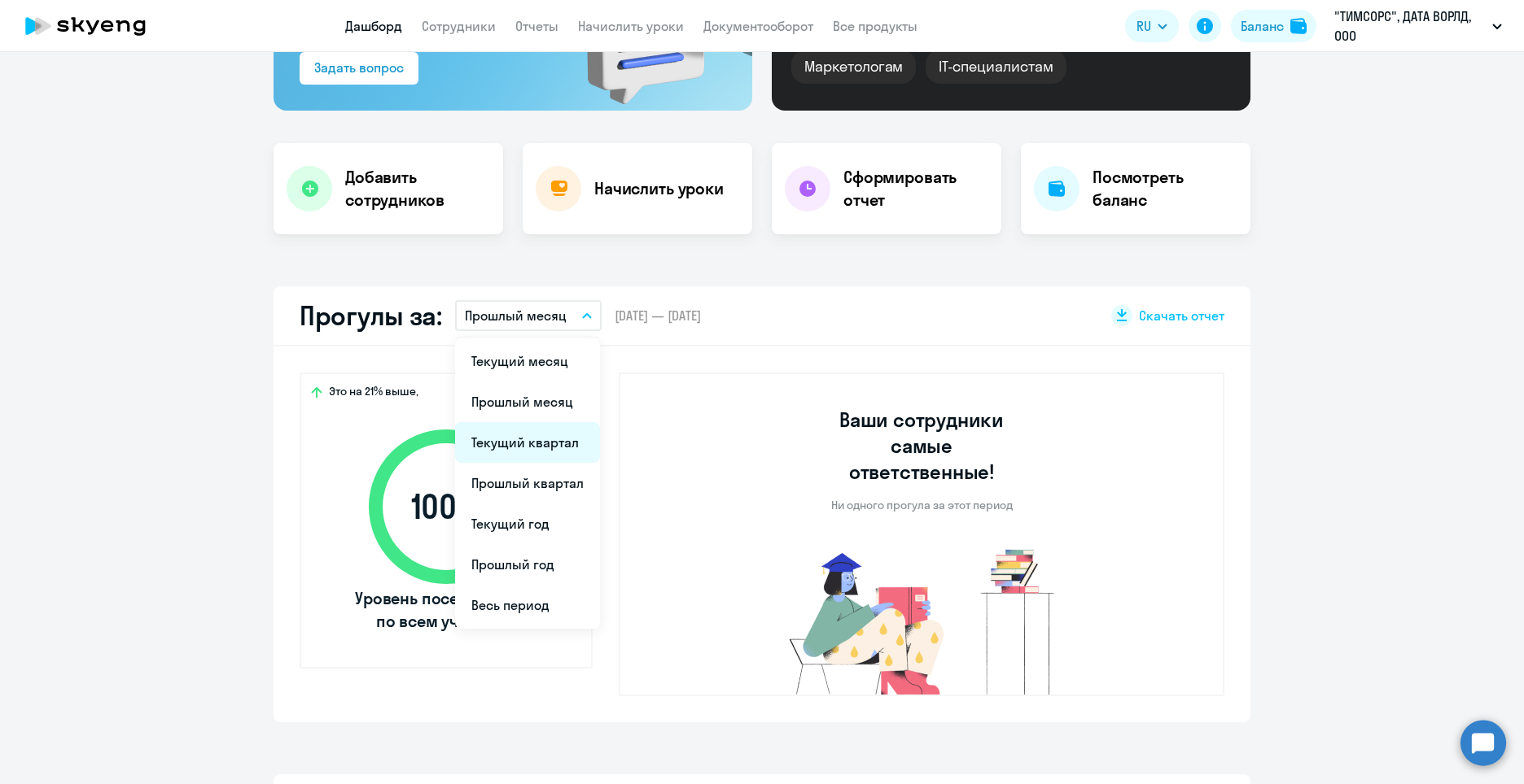
click at [550, 433] on li "Текущий квартал" at bounding box center [527, 443] width 145 height 41
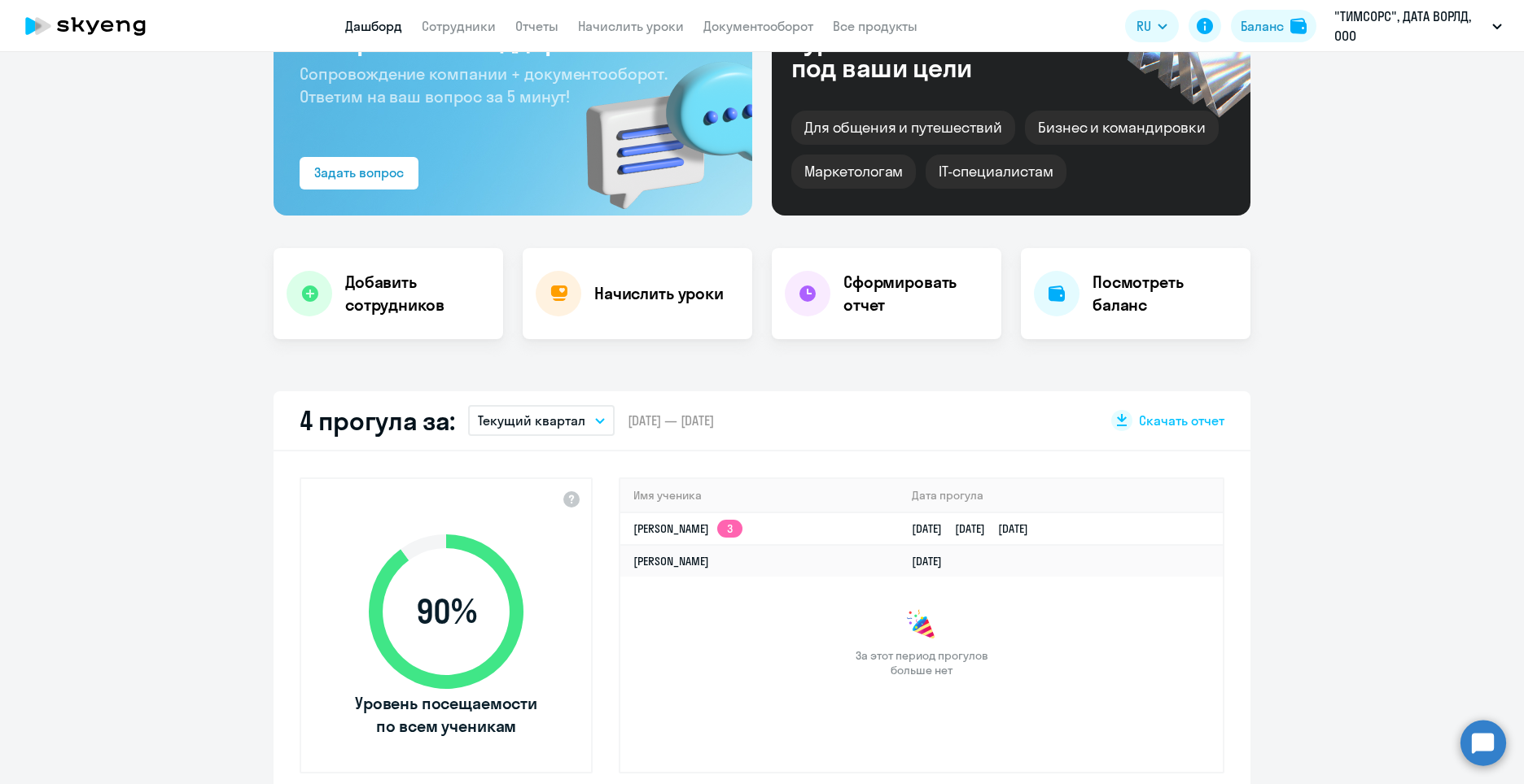
scroll to position [0, 0]
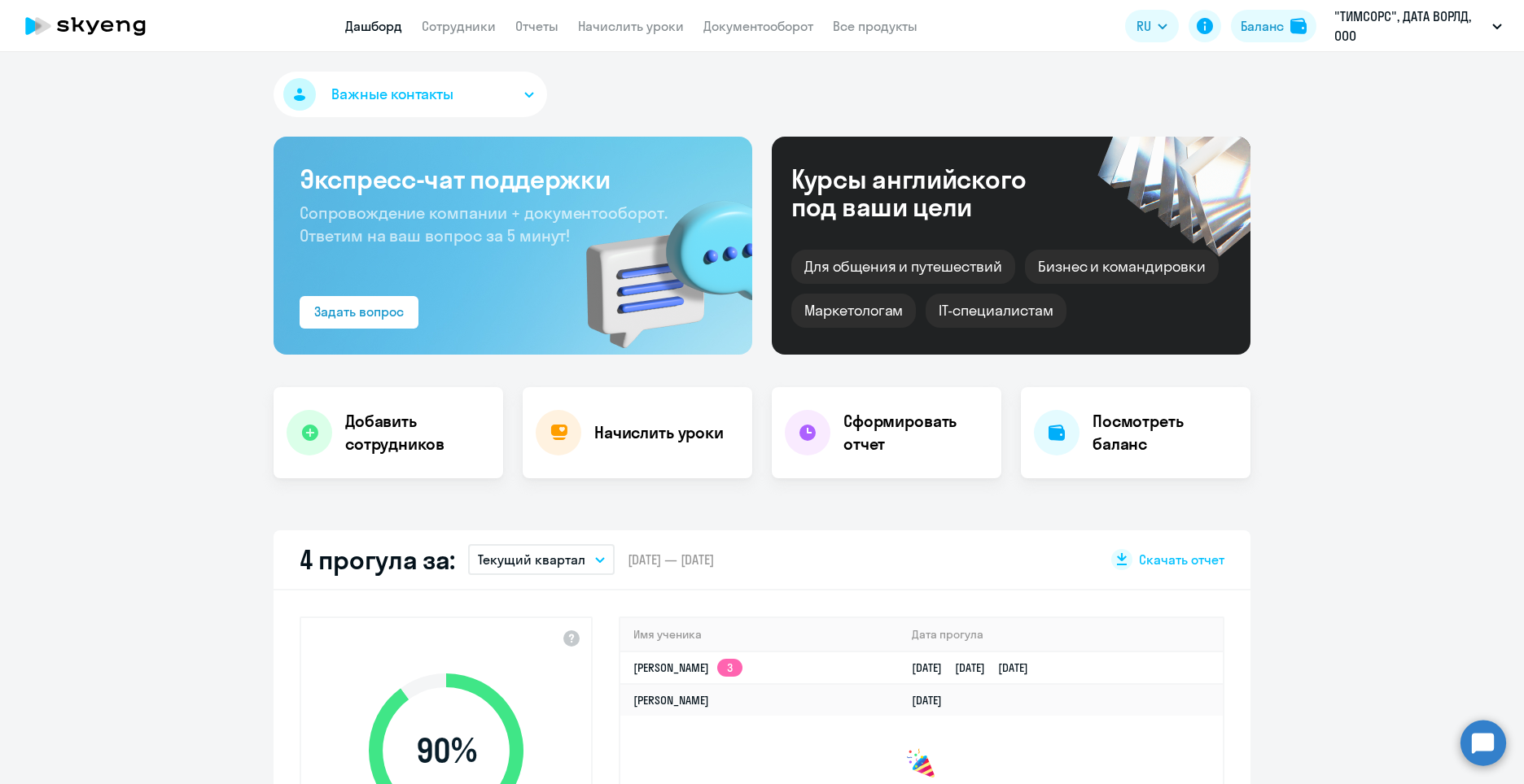
click at [1019, 314] on div "IT-специалистам" at bounding box center [995, 311] width 140 height 34
click at [128, 26] on icon at bounding box center [123, 26] width 14 height 11
click at [899, 35] on app-menu-item-link "Все продукты" at bounding box center [875, 26] width 84 height 20
click at [899, 30] on link "Все продукты" at bounding box center [875, 26] width 84 height 16
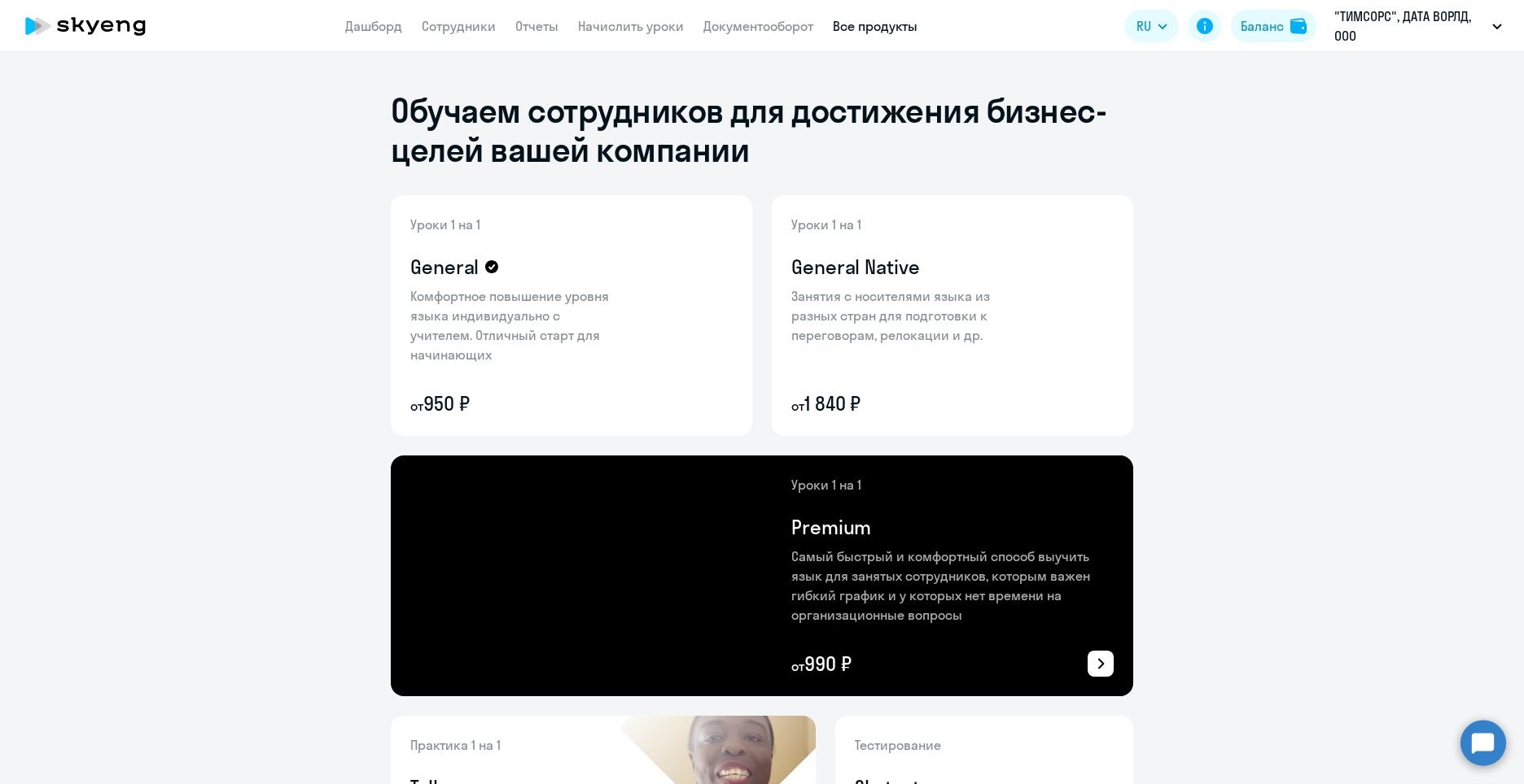
click at [1093, 659] on icon at bounding box center [1100, 664] width 20 height 20
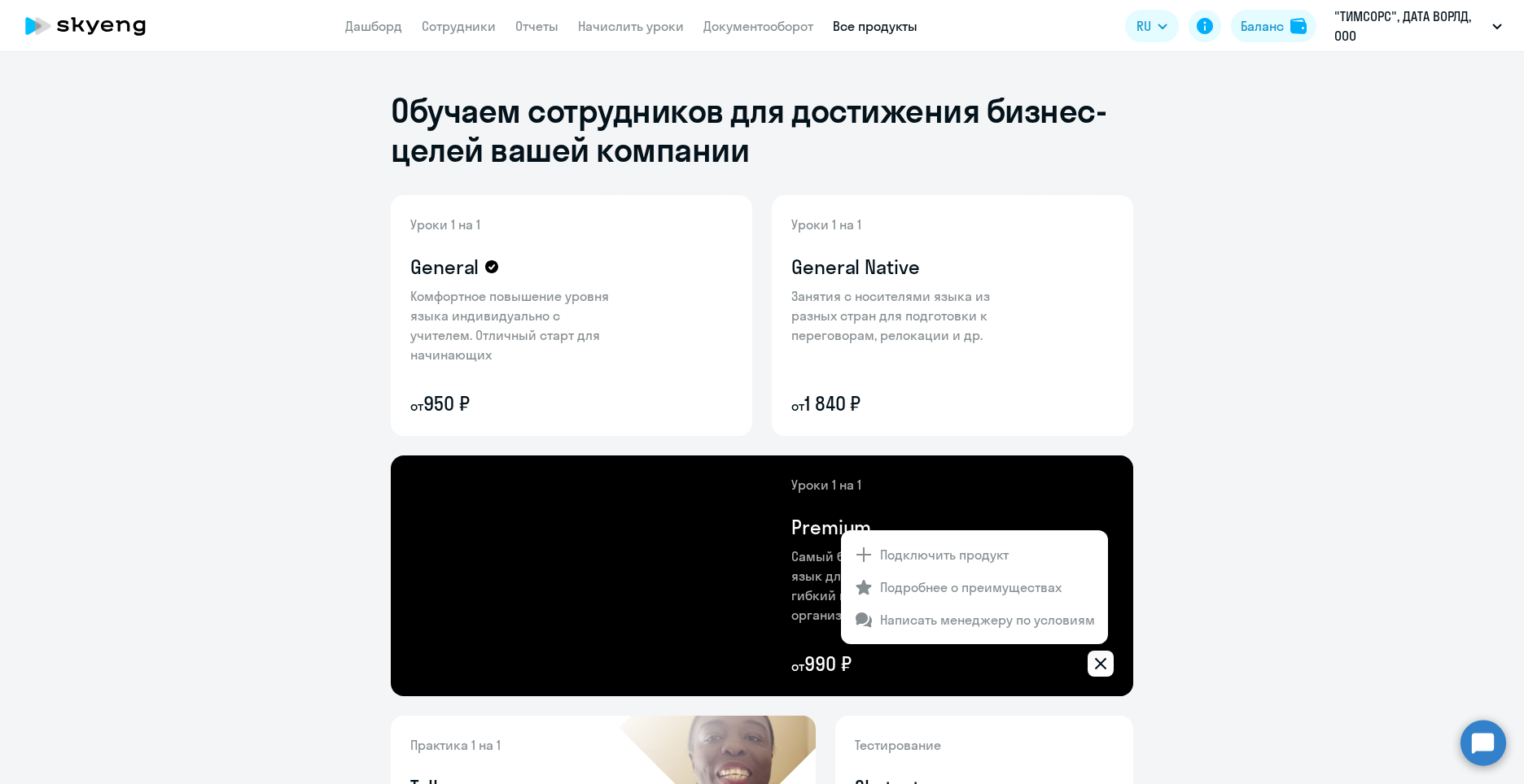
click at [1207, 642] on div at bounding box center [762, 392] width 1524 height 784
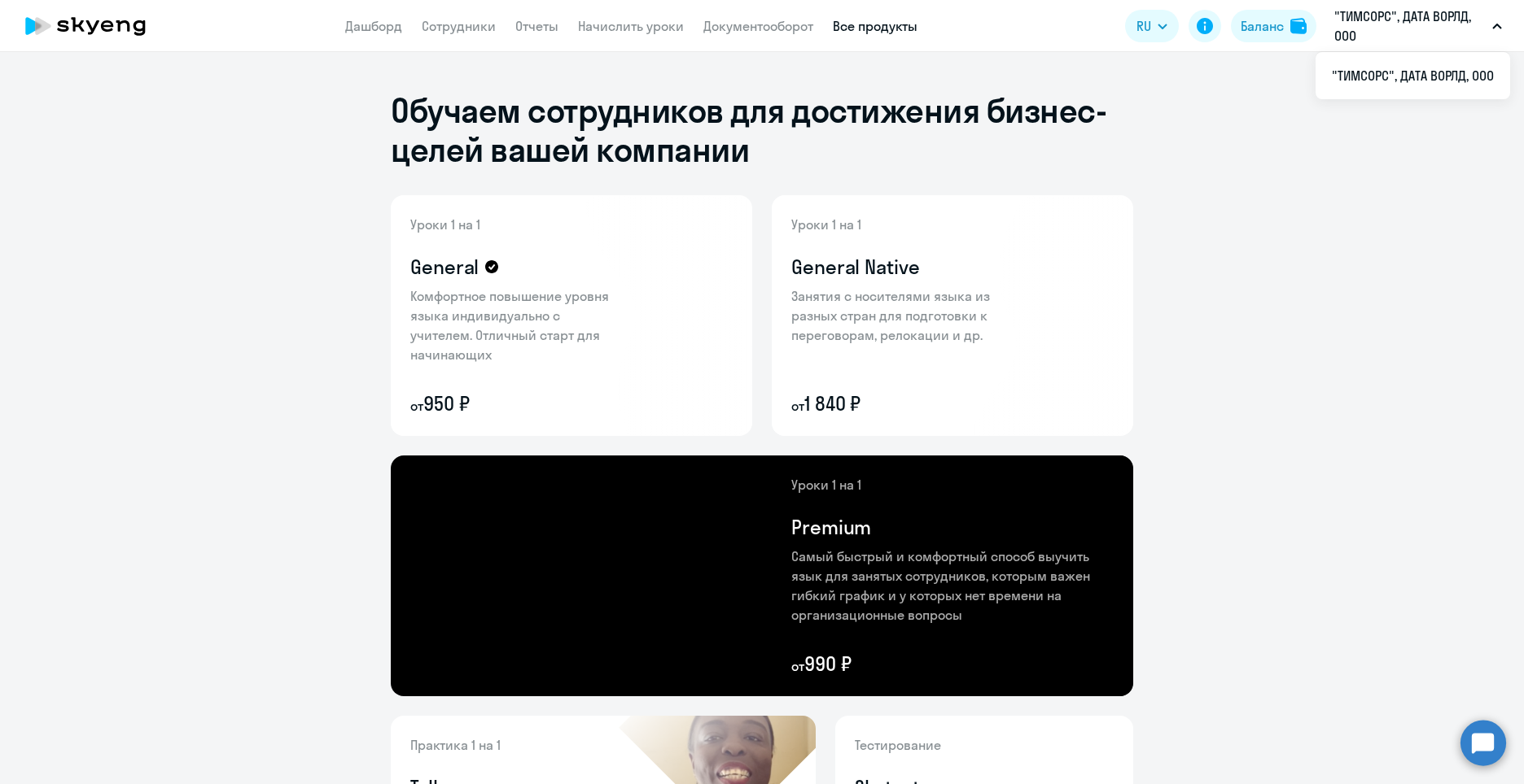
click at [1346, 32] on p ""ТИМСОРС", ДАТА ВОРЛД, ООО" at bounding box center [1409, 26] width 151 height 39
